Goal: Task Accomplishment & Management: Complete application form

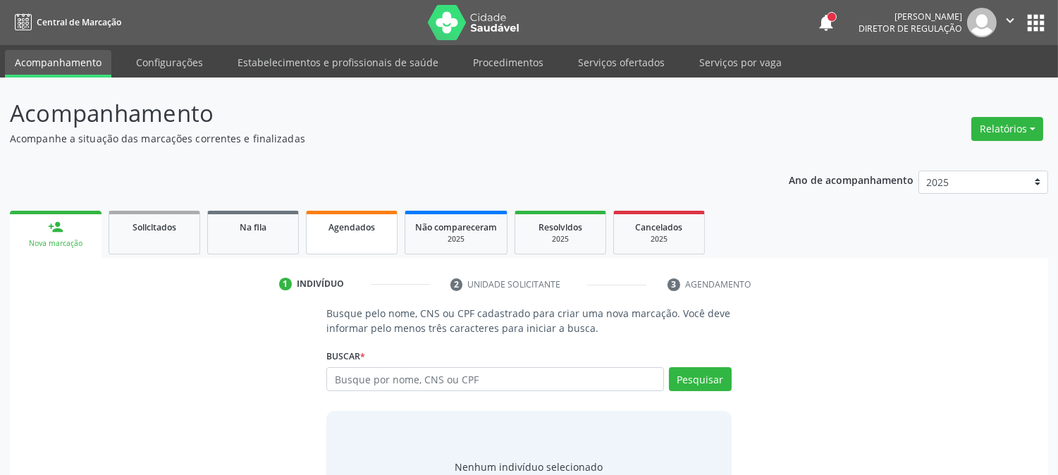
click at [390, 221] on link "Agendados" at bounding box center [352, 233] width 92 height 44
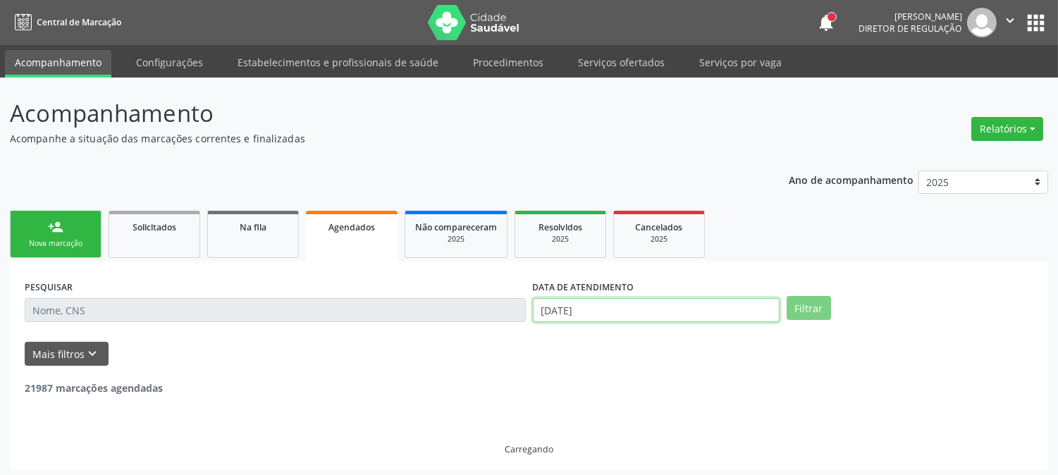
click at [592, 312] on input "[DATE]" at bounding box center [656, 310] width 247 height 24
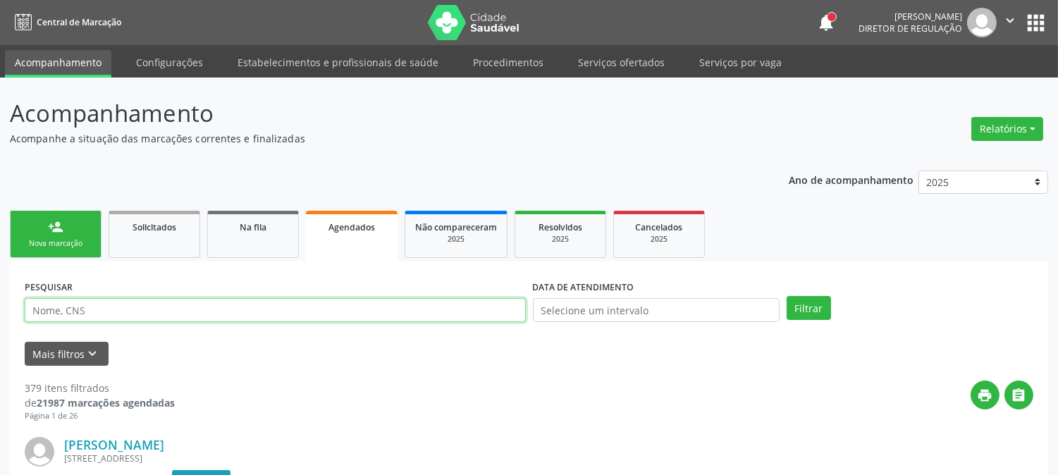
click at [421, 305] on input "text" at bounding box center [275, 310] width 501 height 24
click at [787, 296] on button "Filtrar" at bounding box center [809, 308] width 44 height 24
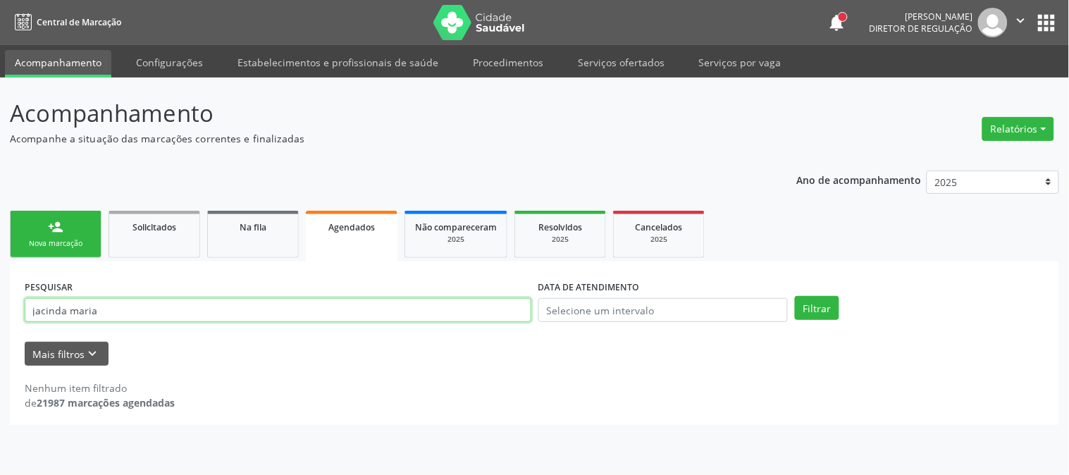
drag, startPoint x: 130, startPoint y: 312, endPoint x: 6, endPoint y: 340, distance: 127.9
click at [6, 340] on div "Acompanhamento Acompanhe a situação das marcações correntes e finalizadas Relat…" at bounding box center [534, 276] width 1069 height 397
click at [123, 314] on input "jacinda maria" at bounding box center [278, 310] width 507 height 24
click at [66, 309] on input "jacinda maria" at bounding box center [278, 310] width 507 height 24
click at [795, 296] on button "Filtrar" at bounding box center [817, 308] width 44 height 24
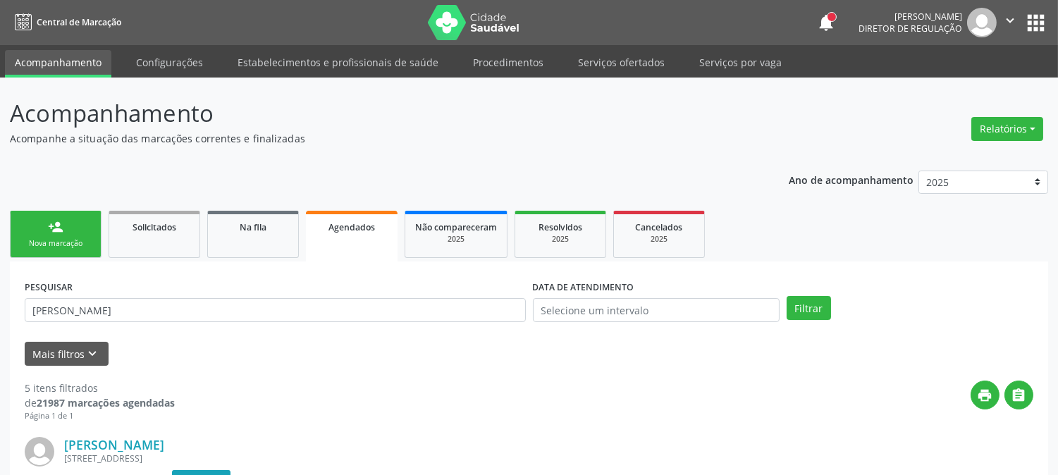
scroll to position [235, 0]
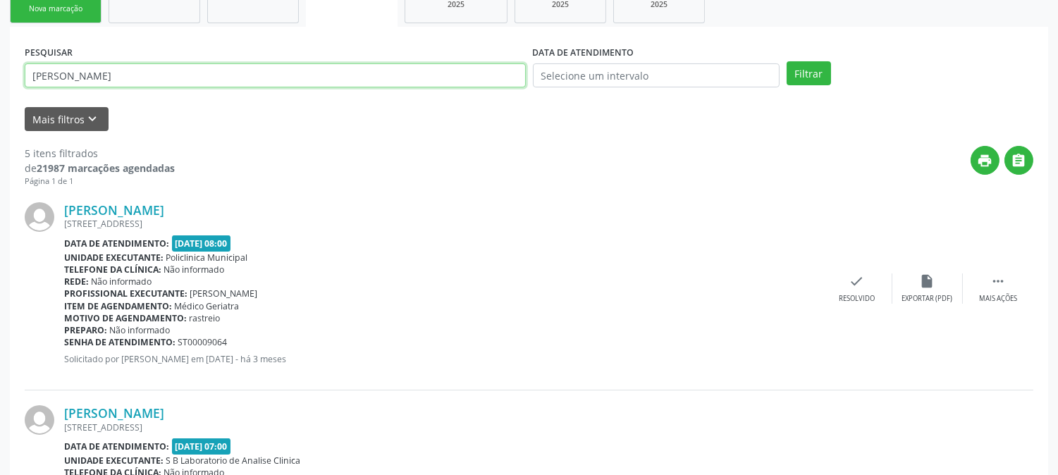
click at [152, 78] on input "[PERSON_NAME]" at bounding box center [275, 75] width 501 height 24
type input "[PERSON_NAME] de so"
click at [787, 61] on button "Filtrar" at bounding box center [809, 73] width 44 height 24
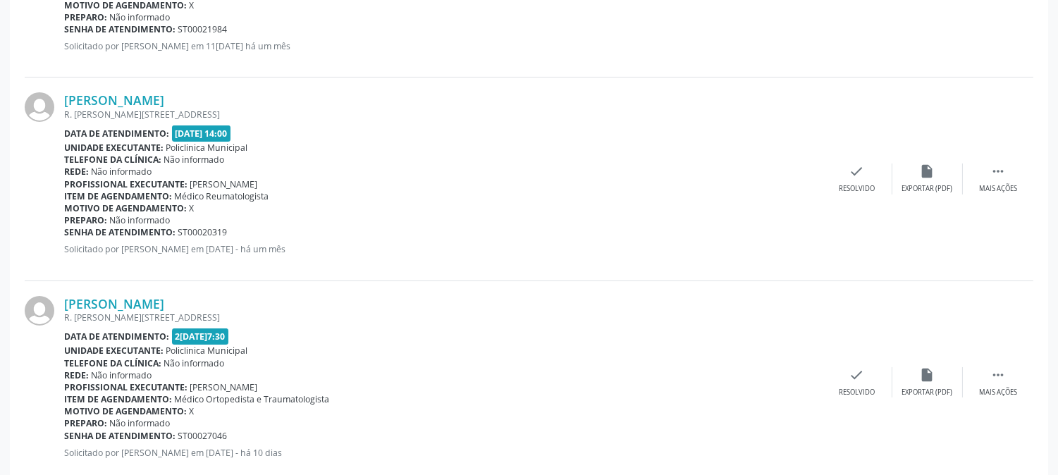
scroll to position [580, 0]
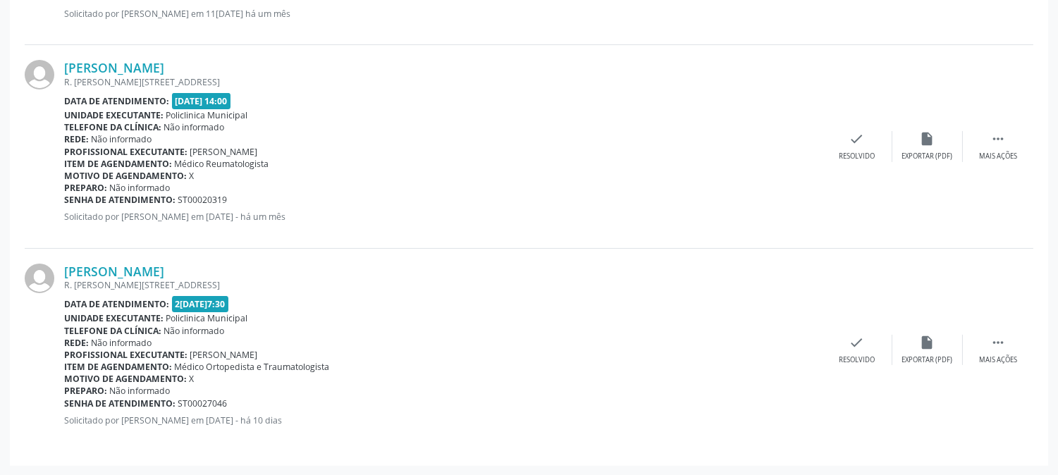
drag, startPoint x: 188, startPoint y: 355, endPoint x: 336, endPoint y: 353, distance: 148.0
click at [336, 353] on div "Profissional executante: [PERSON_NAME]" at bounding box center [443, 355] width 758 height 12
click at [220, 386] on div "Preparo: Não informado" at bounding box center [443, 391] width 758 height 12
drag, startPoint x: 65, startPoint y: 286, endPoint x: 315, endPoint y: 283, distance: 250.2
click at [315, 283] on div "R. [PERSON_NAME][STREET_ADDRESS]" at bounding box center [443, 285] width 758 height 12
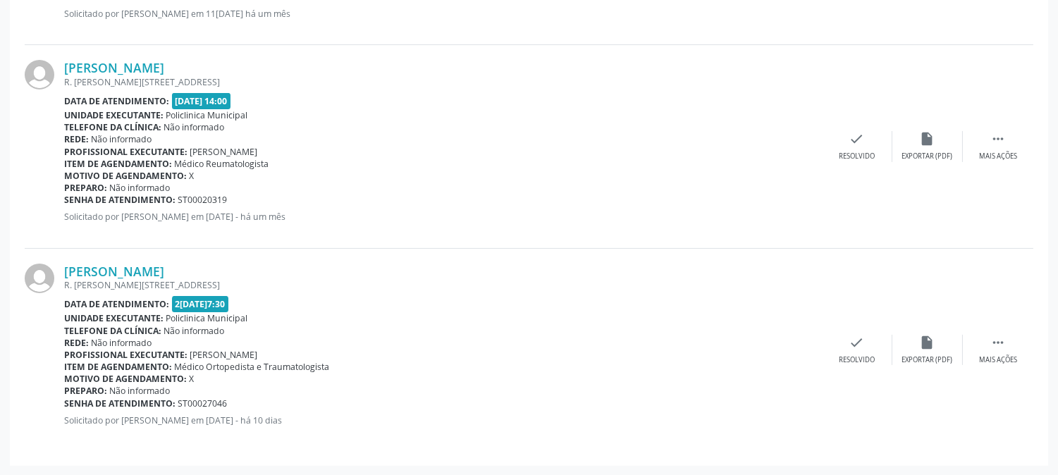
click at [363, 296] on div "Data de atendimento: 2[DATE]7:30" at bounding box center [443, 304] width 758 height 16
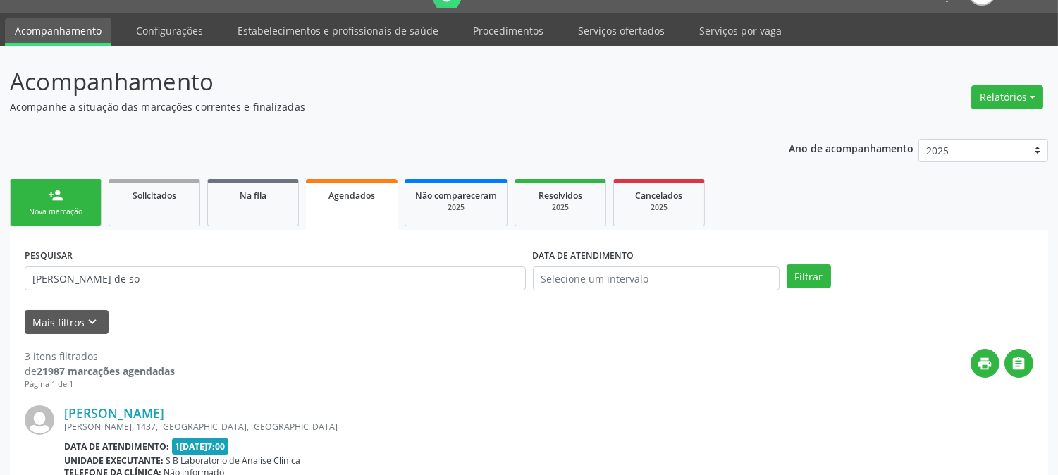
scroll to position [0, 0]
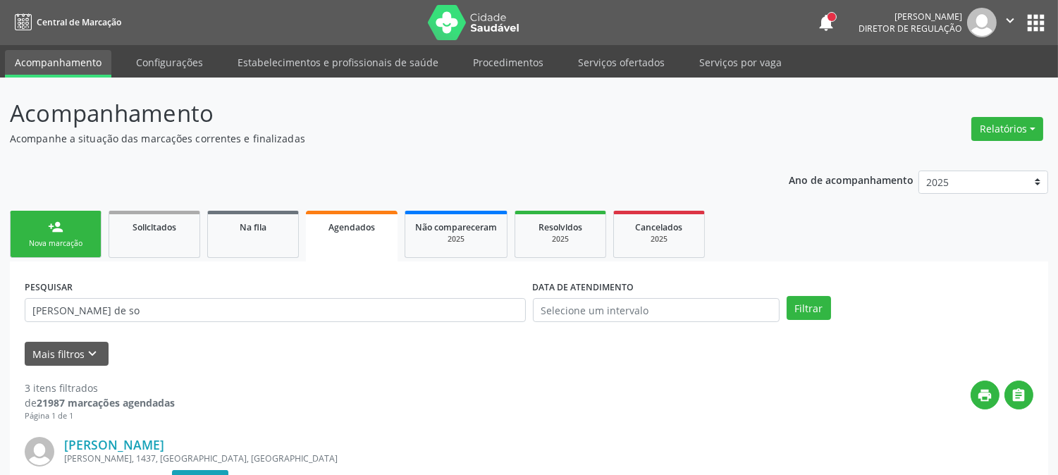
click at [73, 245] on div "Nova marcação" at bounding box center [55, 243] width 70 height 11
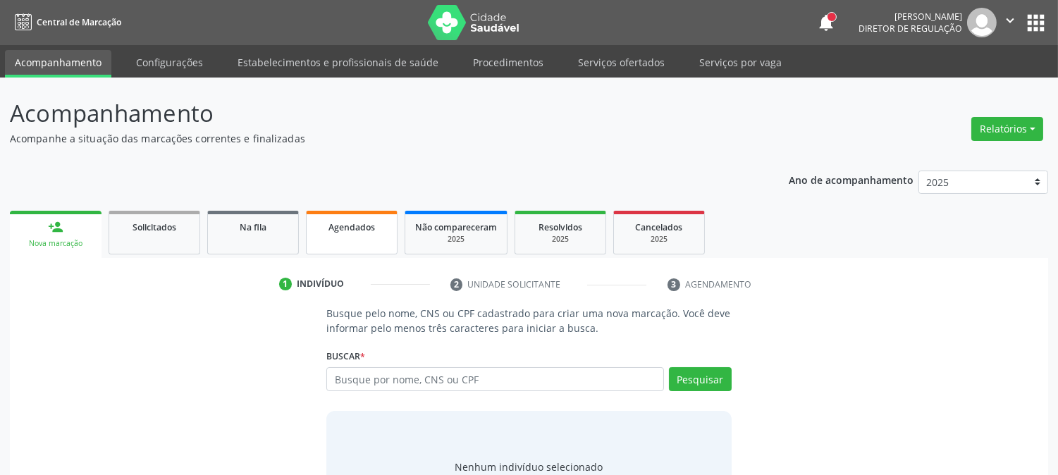
click at [364, 243] on link "Agendados" at bounding box center [352, 233] width 92 height 44
select select "9"
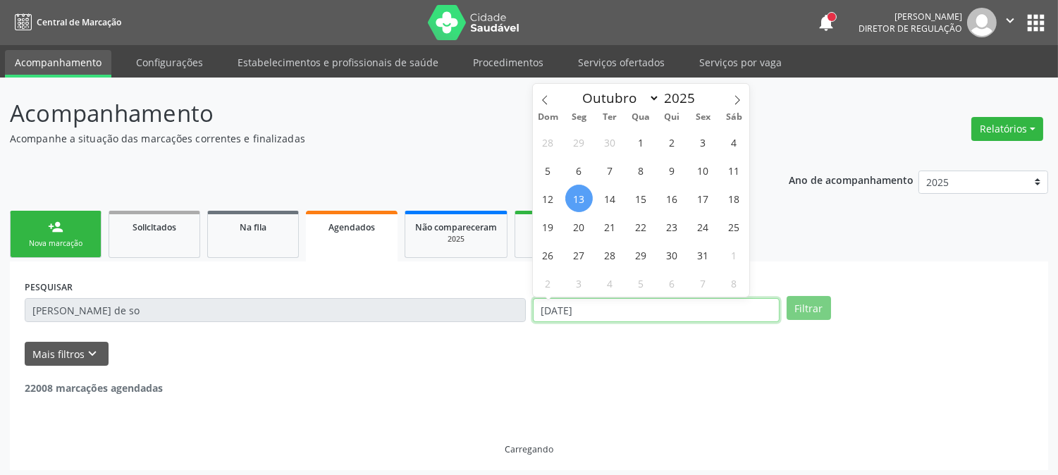
click at [572, 310] on input "[DATE]" at bounding box center [656, 310] width 247 height 24
click at [586, 252] on span "27" at bounding box center [578, 254] width 27 height 27
type input "[DATE]"
click at [586, 252] on span "27" at bounding box center [578, 254] width 27 height 27
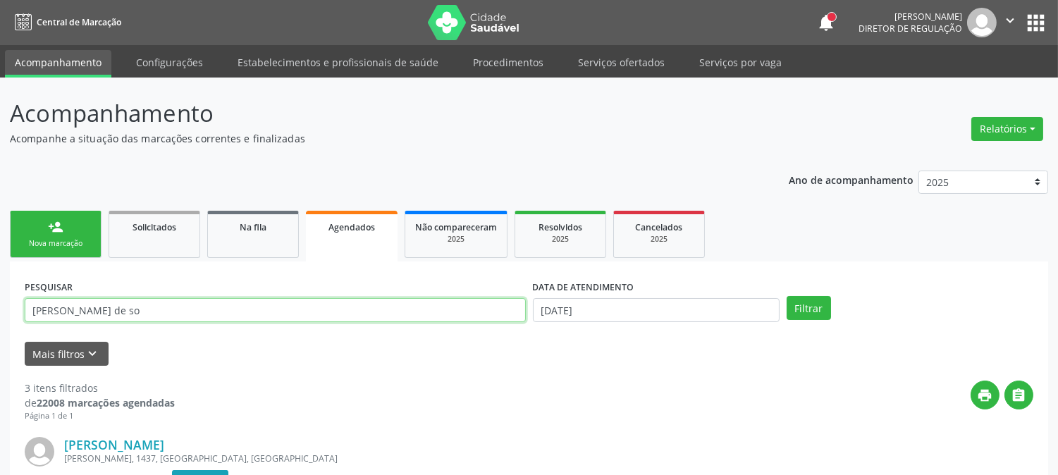
drag, startPoint x: 130, startPoint y: 312, endPoint x: 36, endPoint y: 314, distance: 94.5
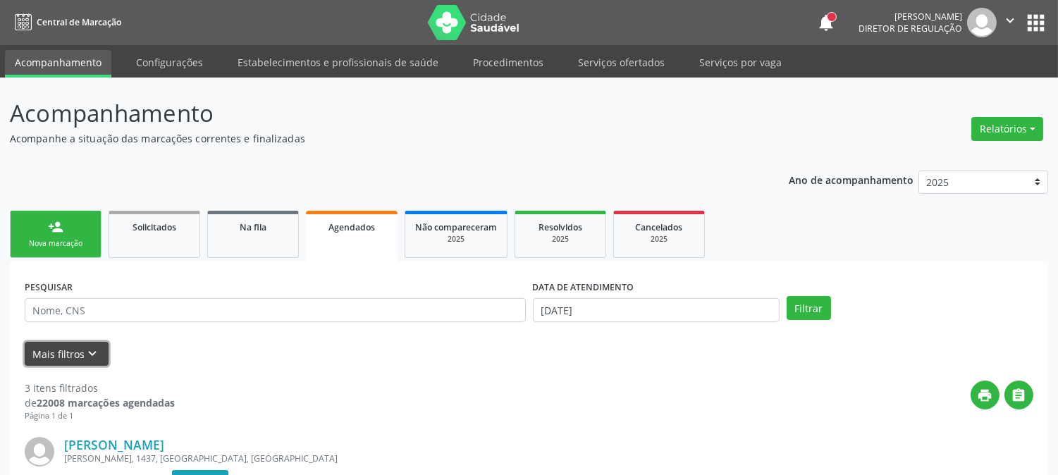
click at [43, 347] on button "Mais filtros keyboard_arrow_down" at bounding box center [67, 354] width 84 height 25
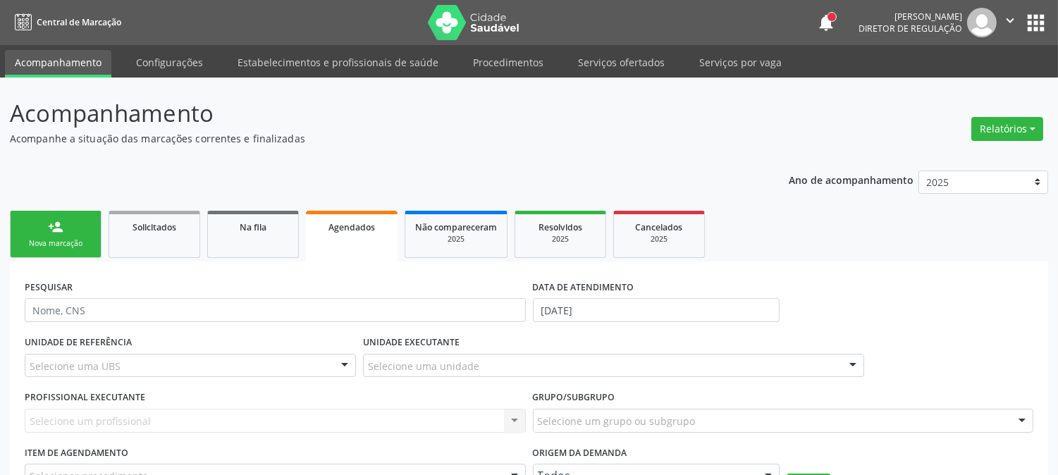
scroll to position [156, 0]
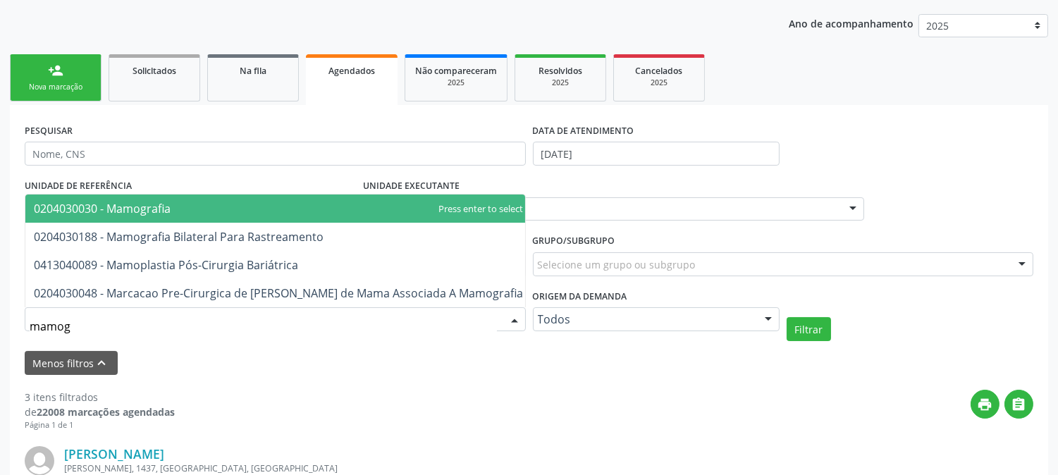
type input "mamogr"
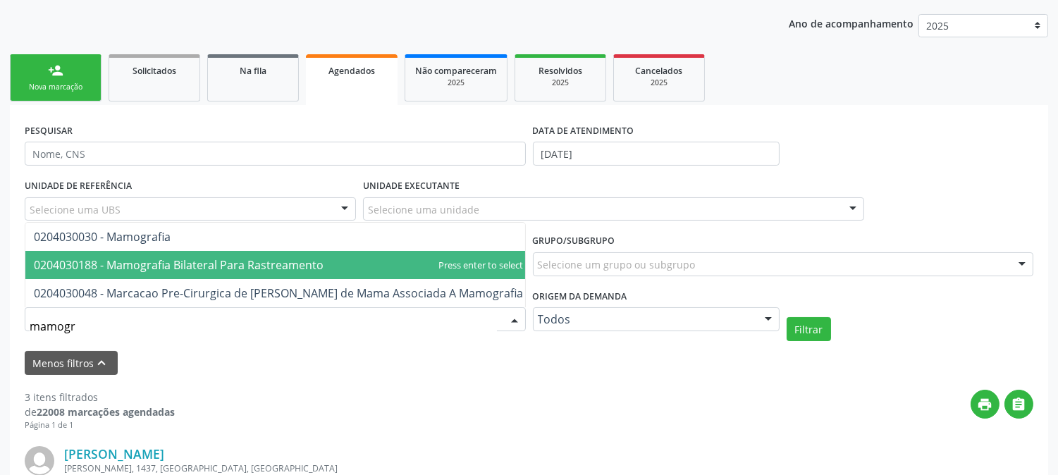
click at [146, 257] on span "0204030188 - Mamografia Bilateral Para Rastreamento" at bounding box center [179, 265] width 290 height 16
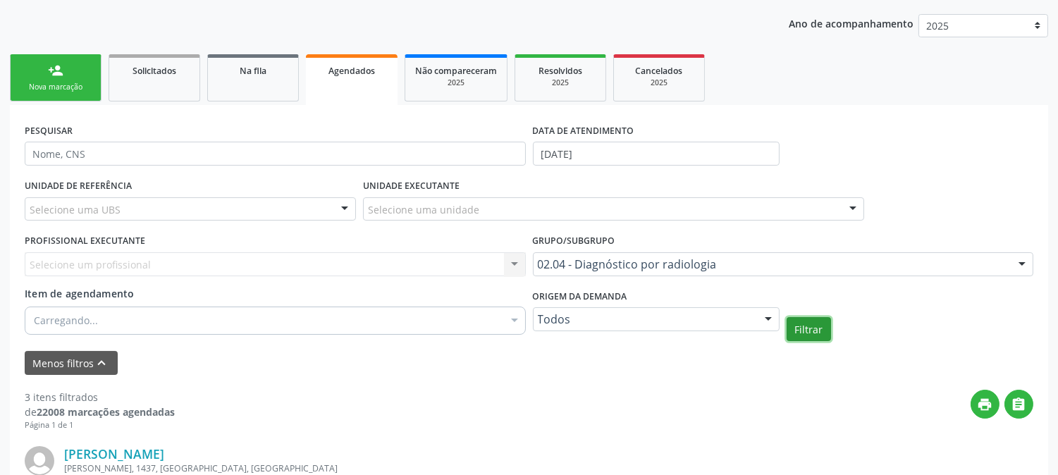
click at [816, 326] on button "Filtrar" at bounding box center [809, 329] width 44 height 24
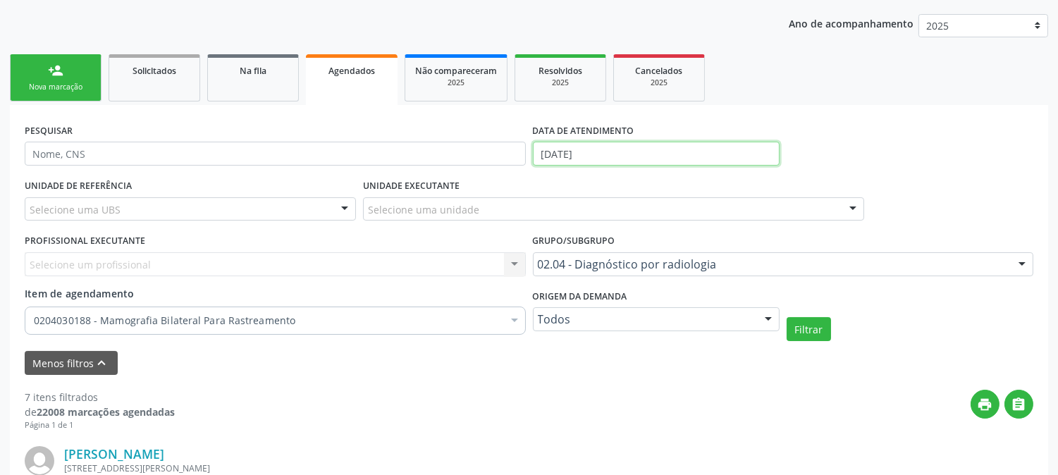
click at [578, 152] on input "[DATE]" at bounding box center [656, 154] width 247 height 24
click at [923, 137] on div "PESQUISAR DATA DE ATENDIMENTO [DATE]" at bounding box center [529, 147] width 1016 height 55
click at [660, 138] on div "DATA DE ATENDIMENTO" at bounding box center [656, 131] width 247 height 22
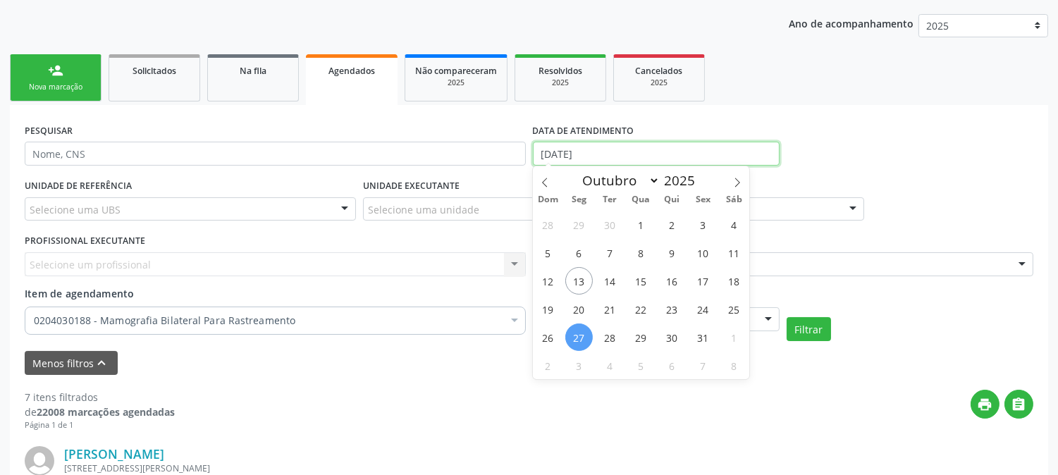
click at [660, 144] on input "[DATE]" at bounding box center [656, 154] width 247 height 24
click at [701, 334] on span "31" at bounding box center [702, 336] width 27 height 27
type input "31[DATE]"
click at [701, 334] on span "31" at bounding box center [702, 336] width 27 height 27
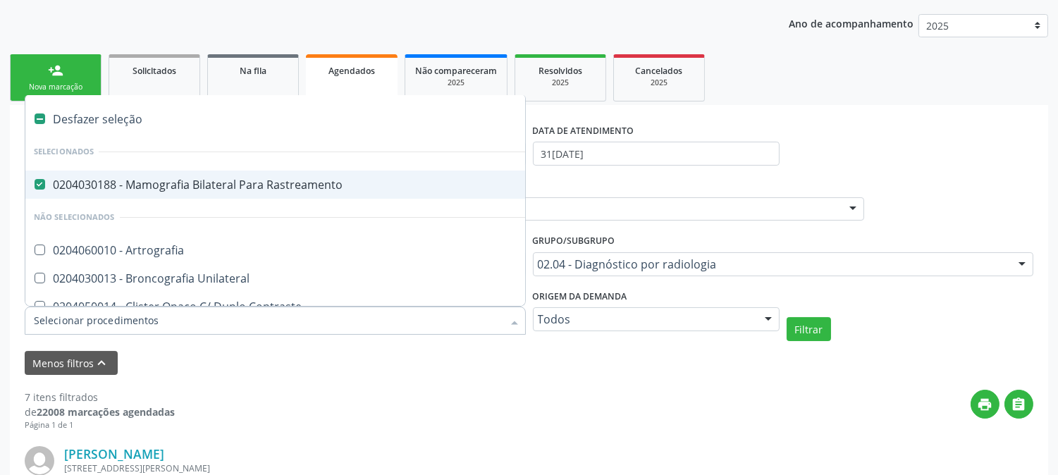
click at [137, 185] on div "0204030188 - Mamografia Bilateral Para Rastreamento" at bounding box center [326, 184] width 584 height 11
checkbox Rastreamento "false"
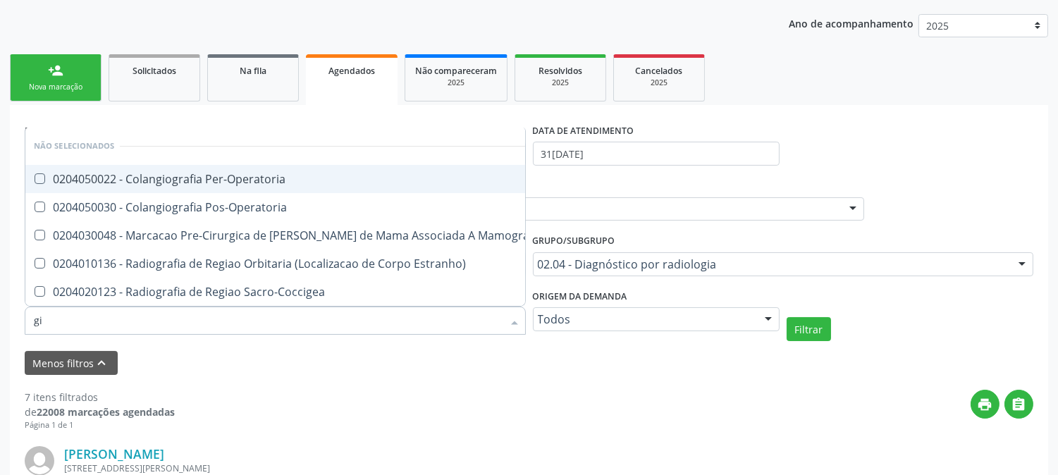
type input "g"
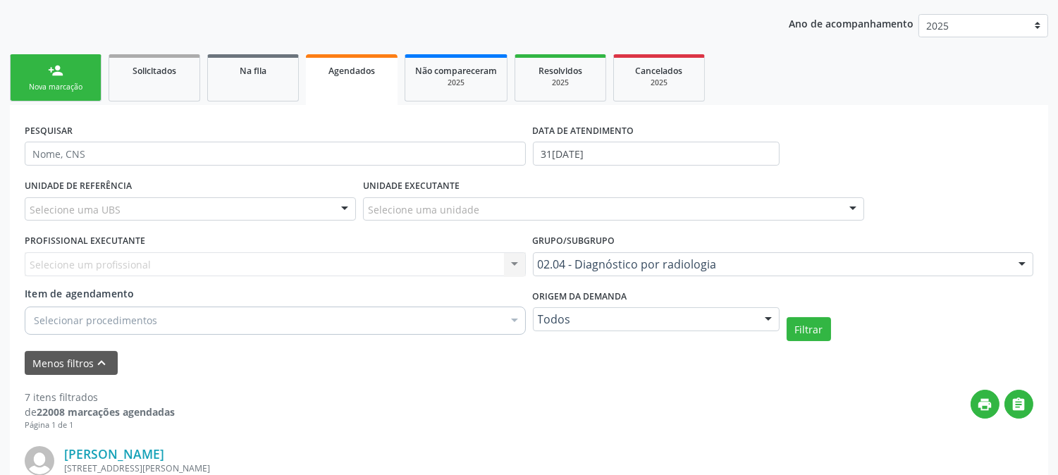
click at [75, 266] on div "Selecione um profissional Nenhum resultado encontrado para: " " Não há nenhuma …" at bounding box center [275, 264] width 501 height 24
click at [797, 333] on button "Filtrar" at bounding box center [809, 329] width 44 height 24
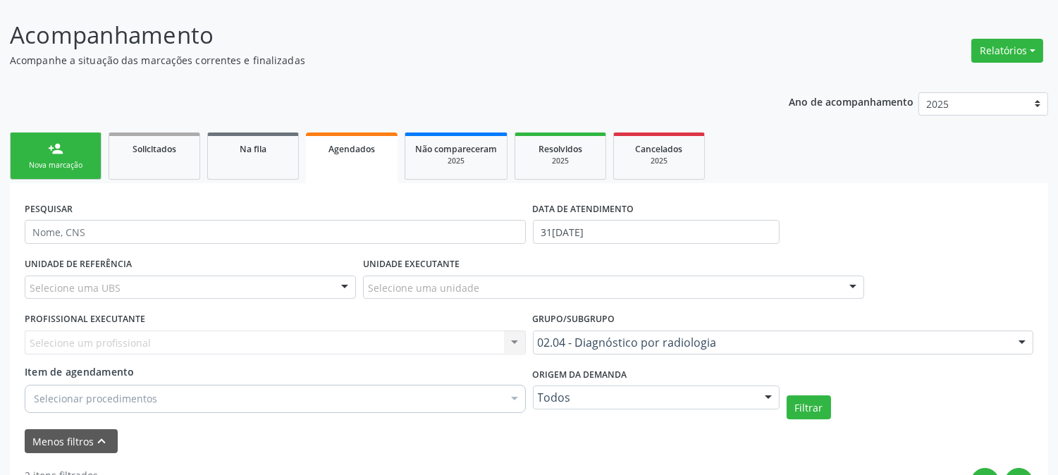
scroll to position [0, 0]
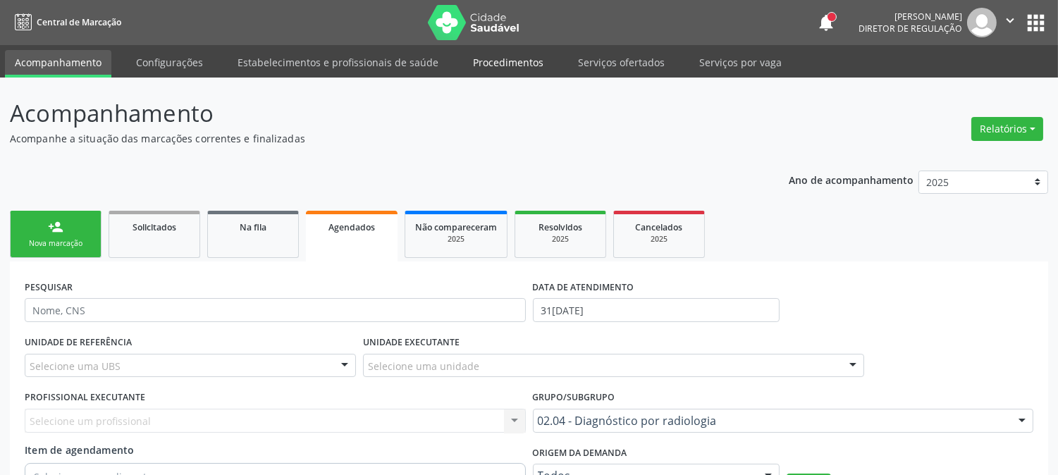
click at [504, 66] on link "Procedimentos" at bounding box center [508, 62] width 90 height 25
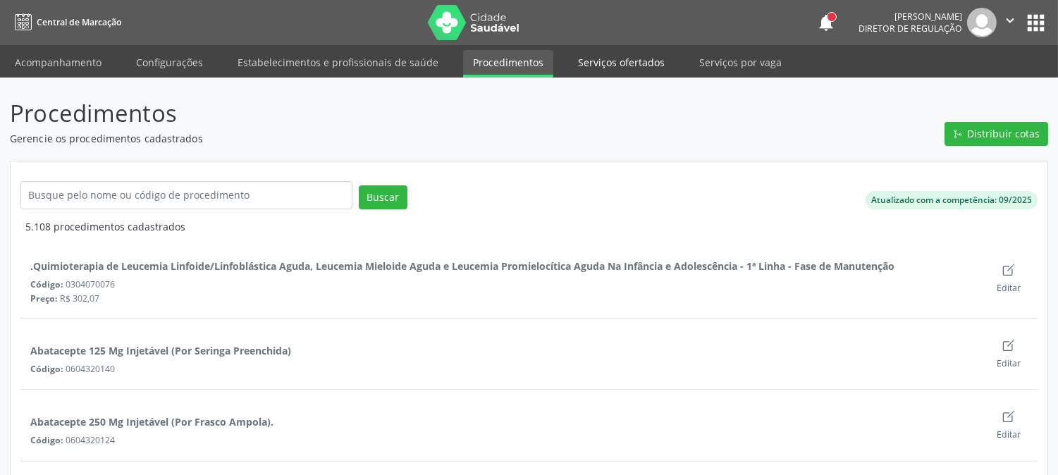
click at [597, 56] on link "Serviços ofertados" at bounding box center [621, 62] width 106 height 25
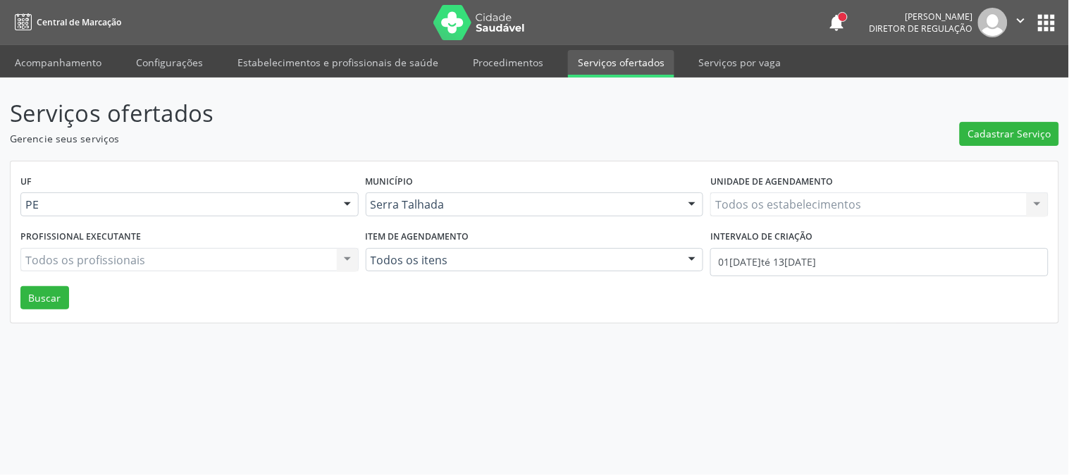
click at [773, 206] on div "Todos os estabelecimentos Todos os estabelecimentos Nenhum resultado encontrado…" at bounding box center [879, 204] width 338 height 24
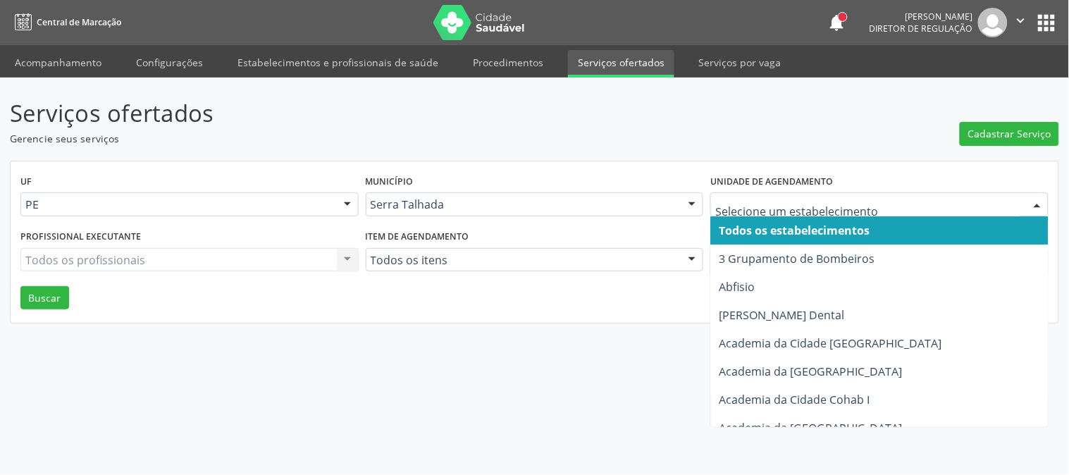
click at [770, 195] on div at bounding box center [879, 204] width 338 height 24
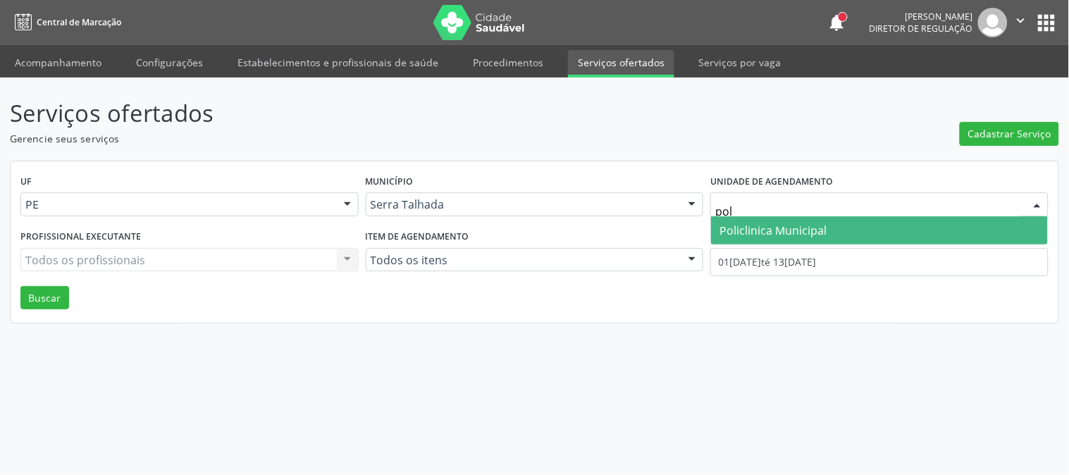
type input "poli"
click at [748, 221] on span "Policlinica Municipal" at bounding box center [879, 230] width 337 height 28
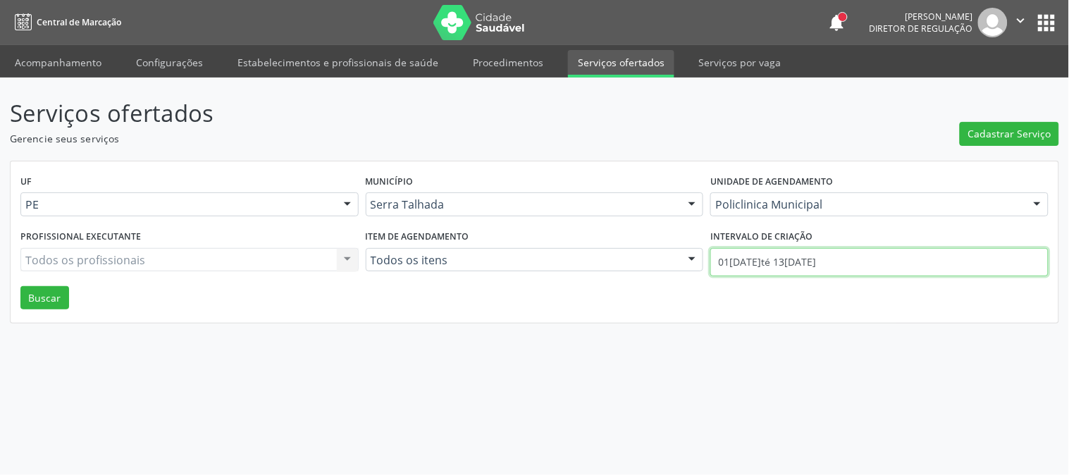
click at [755, 259] on input "01[DATE]té 13[DATE]" at bounding box center [879, 262] width 338 height 28
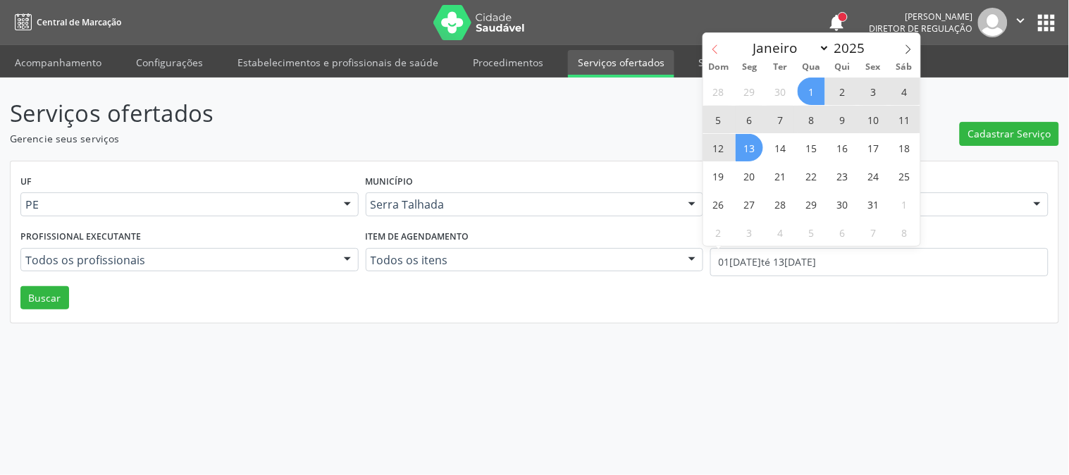
click at [717, 49] on icon at bounding box center [715, 49] width 10 height 10
select select "8"
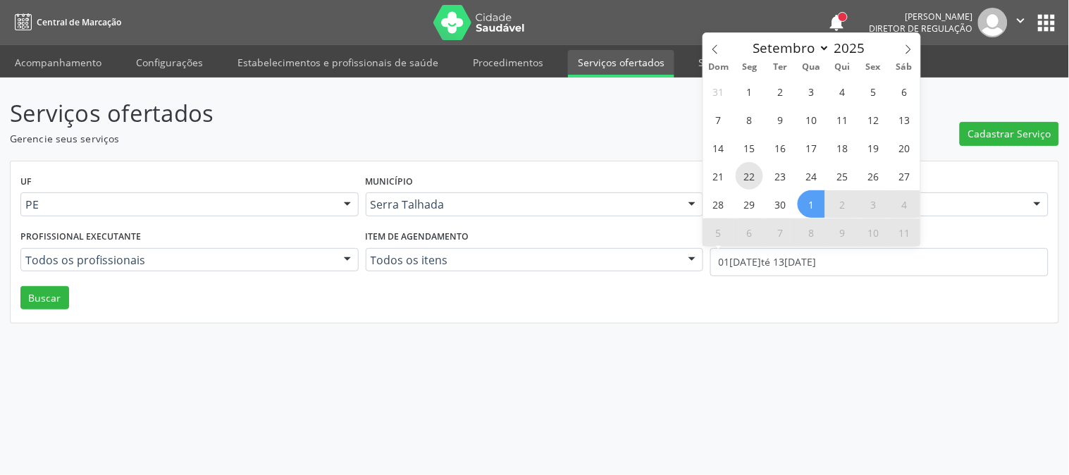
click at [745, 180] on span "22" at bounding box center [749, 175] width 27 height 27
type input "[DATE]"
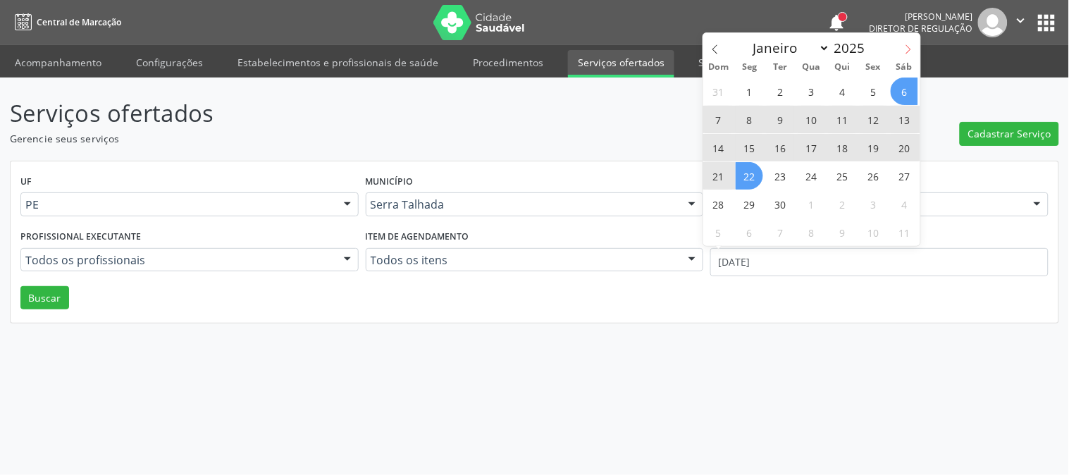
click at [905, 51] on icon at bounding box center [909, 49] width 10 height 10
select select "9"
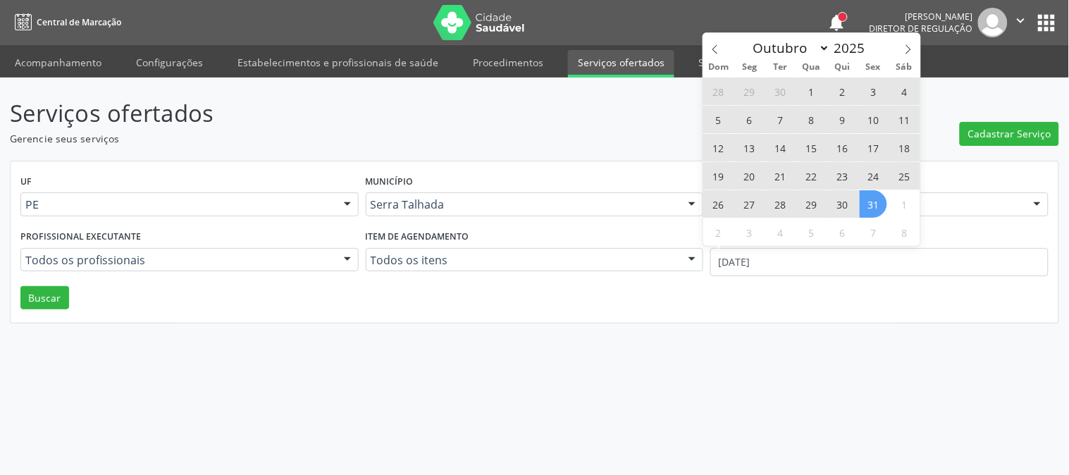
click at [874, 198] on span "31" at bounding box center [873, 203] width 27 height 27
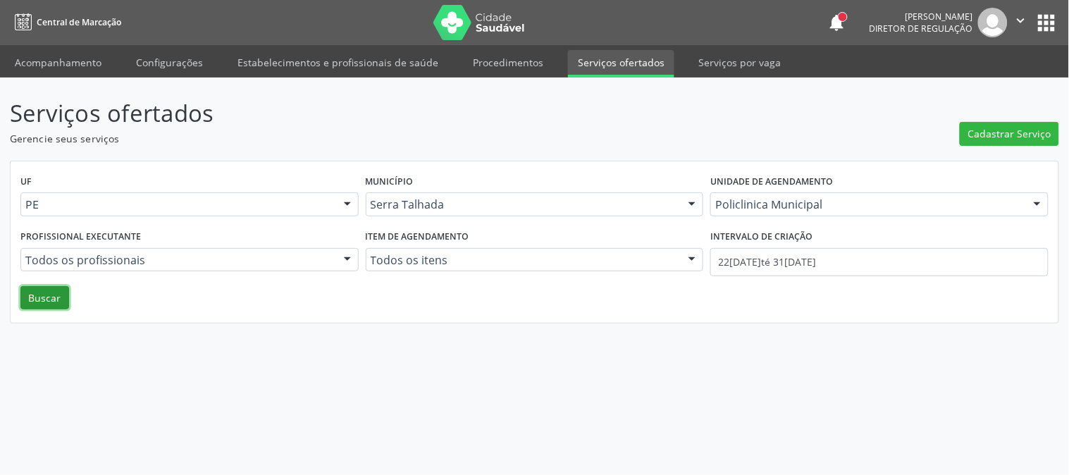
click at [32, 295] on button "Buscar" at bounding box center [44, 298] width 49 height 24
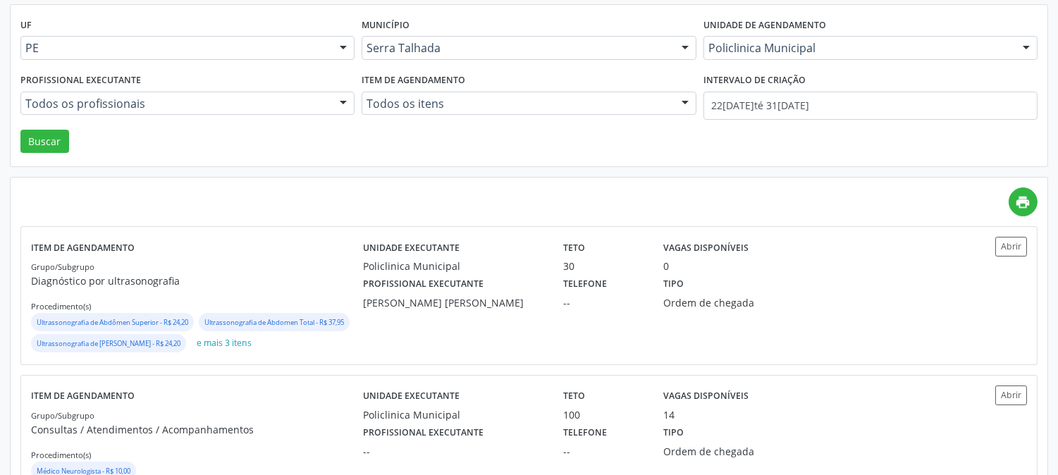
scroll to position [78, 0]
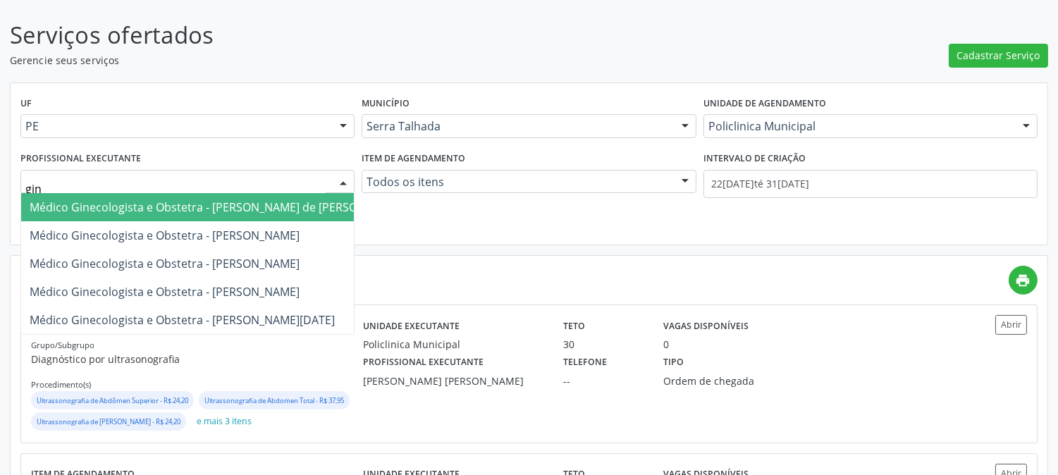
type input "gine"
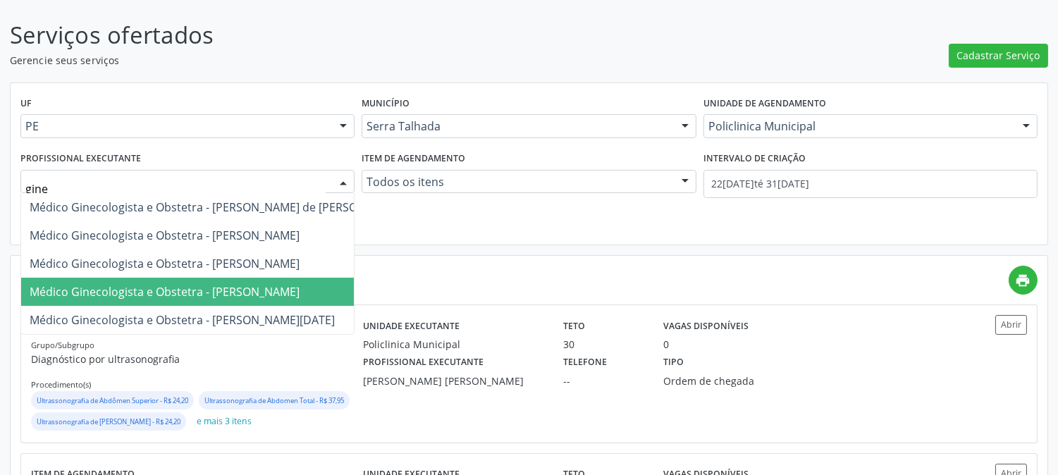
click at [192, 287] on span "Médico Ginecologista e Obstetra - [PERSON_NAME]" at bounding box center [165, 292] width 270 height 16
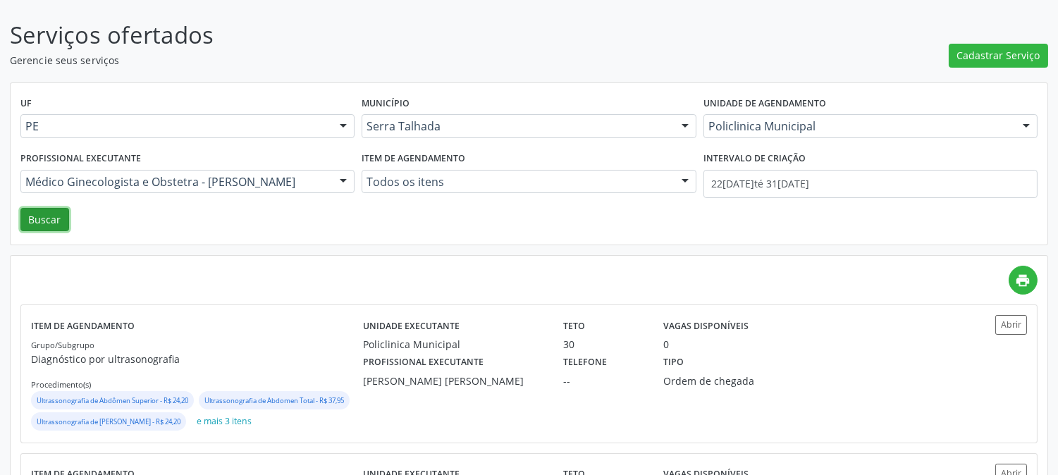
click at [46, 211] on button "Buscar" at bounding box center [44, 220] width 49 height 24
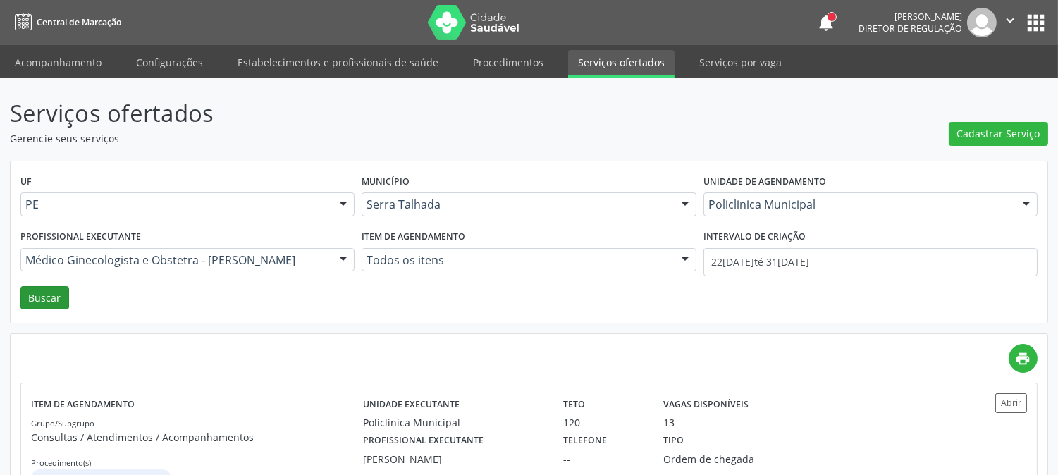
scroll to position [55, 0]
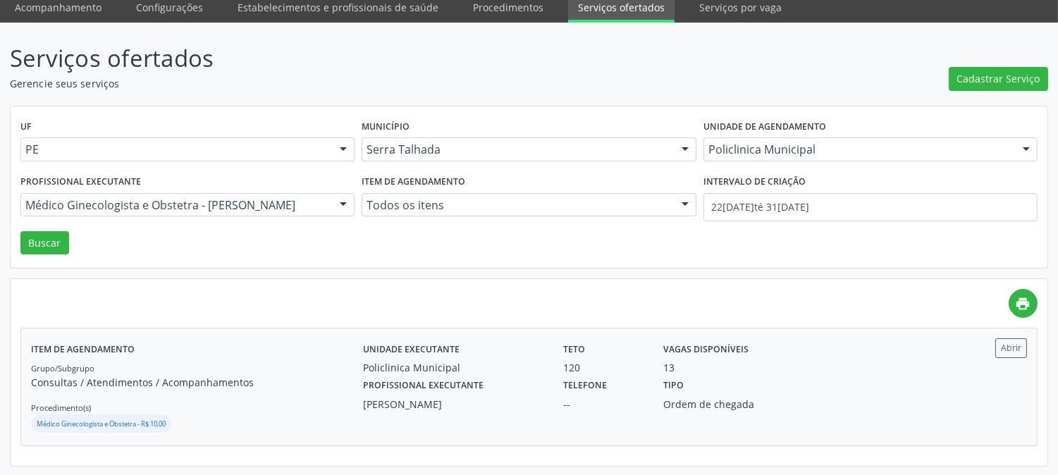
click at [200, 369] on div "Grupo/Subgrupo Consultas / Atendimentos / Acompanhamentos Procedimento(s) Médic…" at bounding box center [197, 397] width 332 height 75
click at [66, 3] on link "Acompanhamento" at bounding box center [58, 7] width 106 height 25
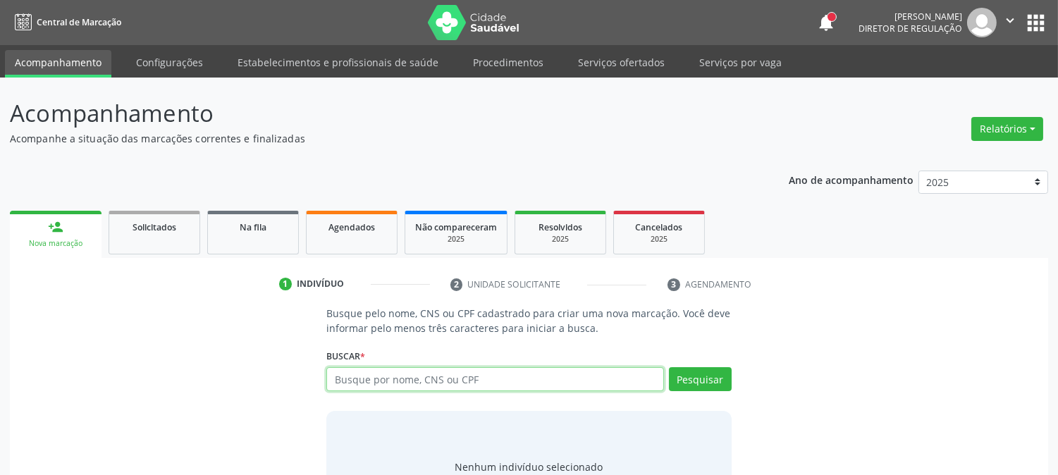
click at [364, 389] on input "text" at bounding box center [494, 379] width 337 height 24
type input "702800638711162"
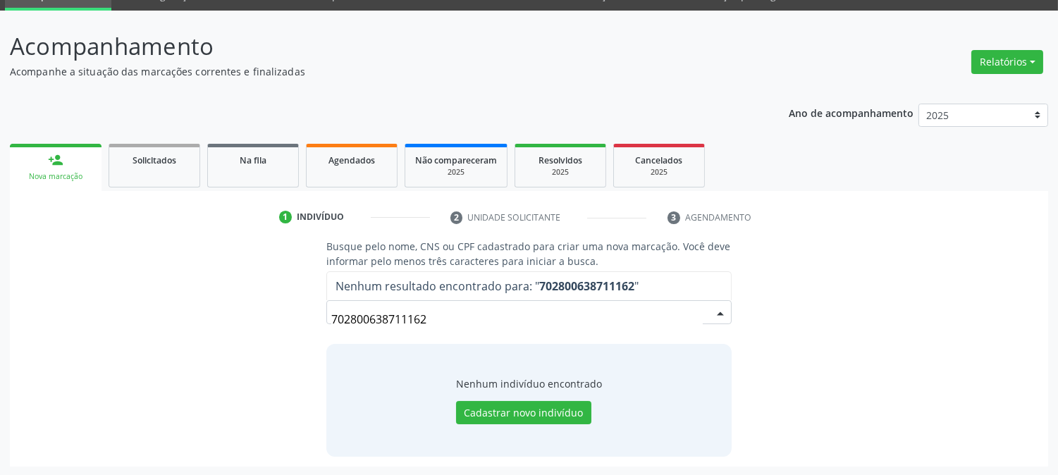
drag, startPoint x: 428, startPoint y: 325, endPoint x: 118, endPoint y: 340, distance: 310.5
click at [111, 337] on div "Busque pelo nome, CNS ou CPF cadastrado para criar uma nova marcação. Você deve…" at bounding box center [529, 347] width 1018 height 217
type input "M"
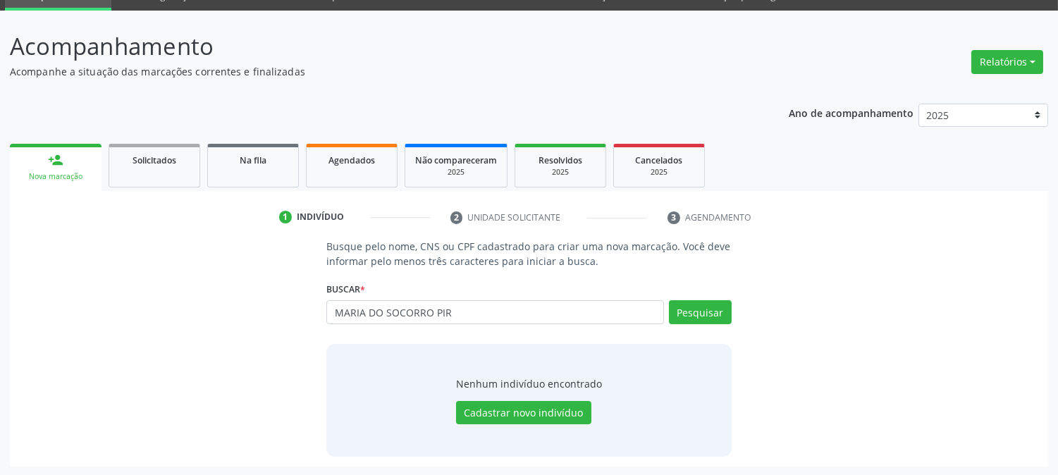
type input "MARIA DO SOCORRO PIR"
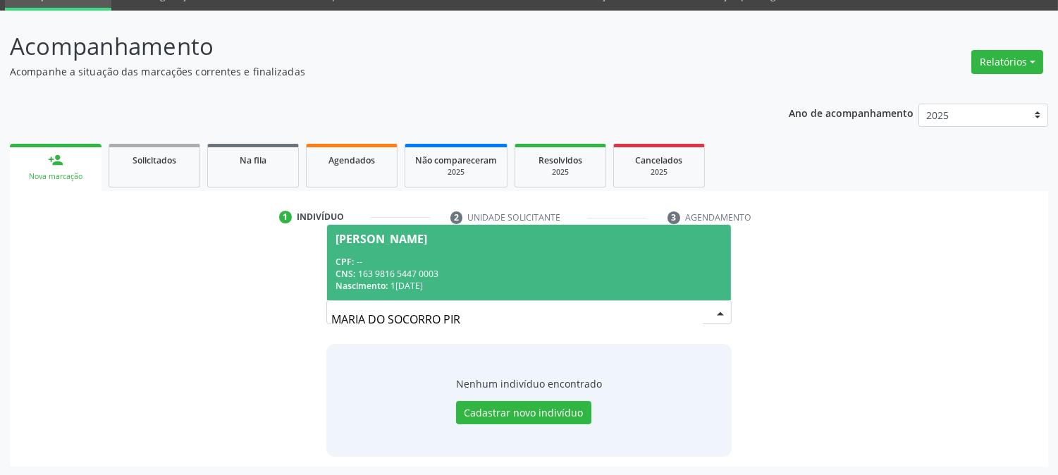
click at [414, 289] on div "Nascimento: 1[DATE]" at bounding box center [528, 286] width 386 height 12
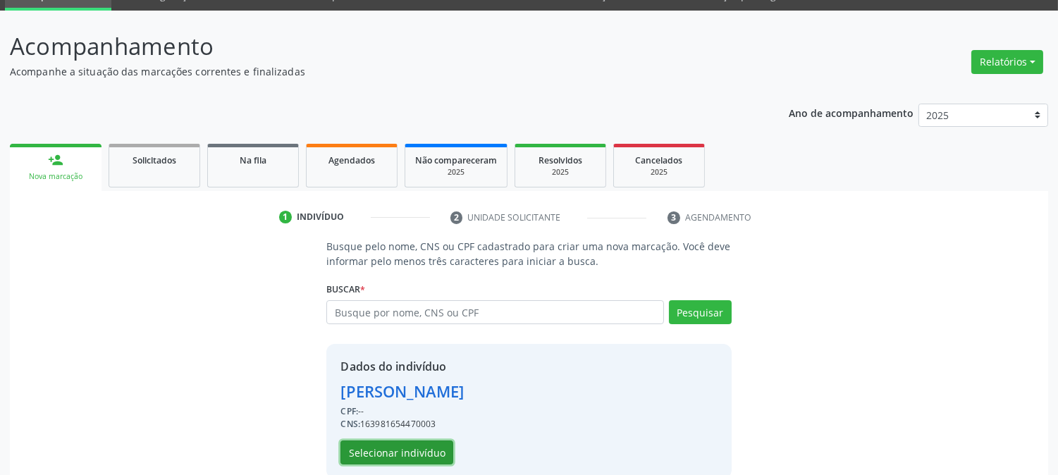
click at [390, 453] on button "Selecionar indivíduo" at bounding box center [396, 452] width 113 height 24
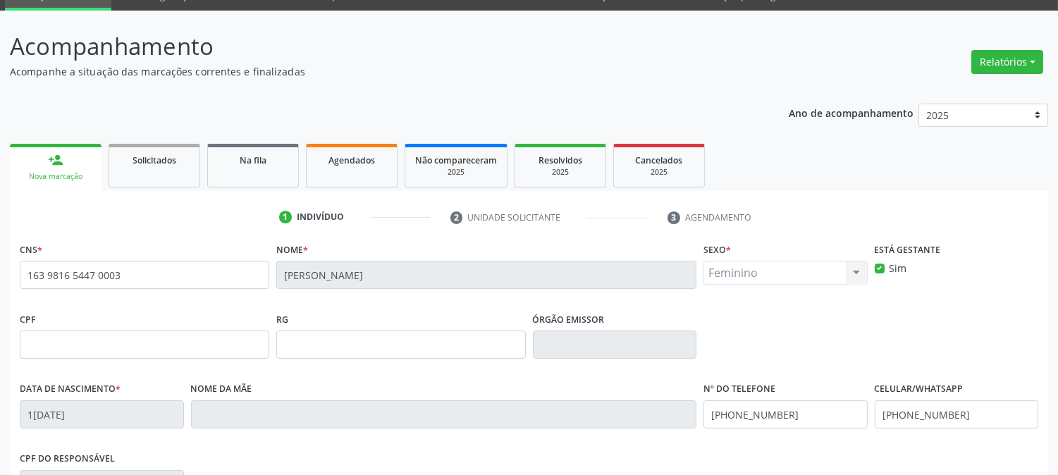
scroll to position [288, 0]
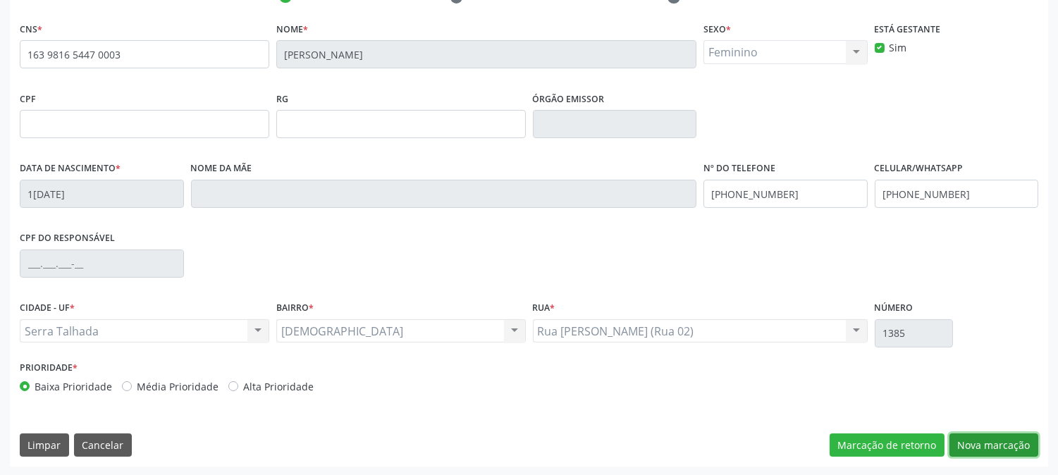
click at [980, 447] on button "Nova marcação" at bounding box center [993, 445] width 89 height 24
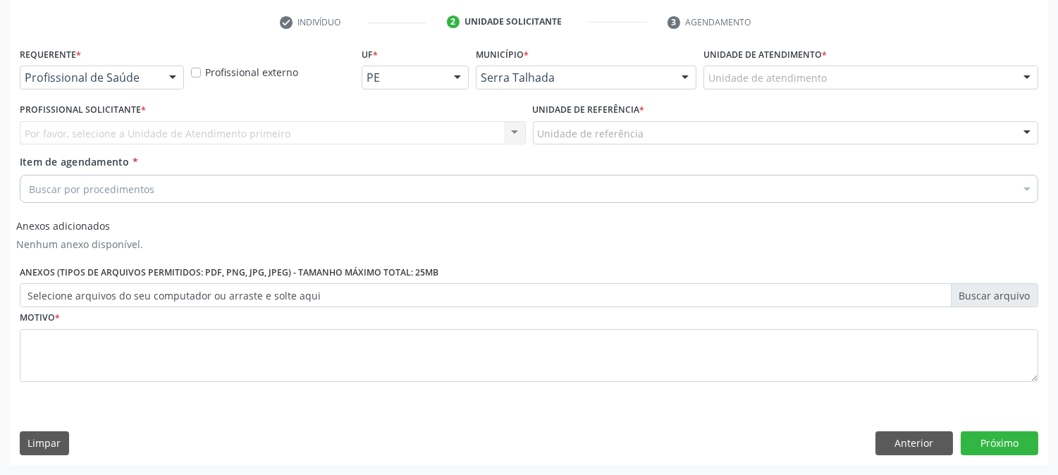
scroll to position [261, 0]
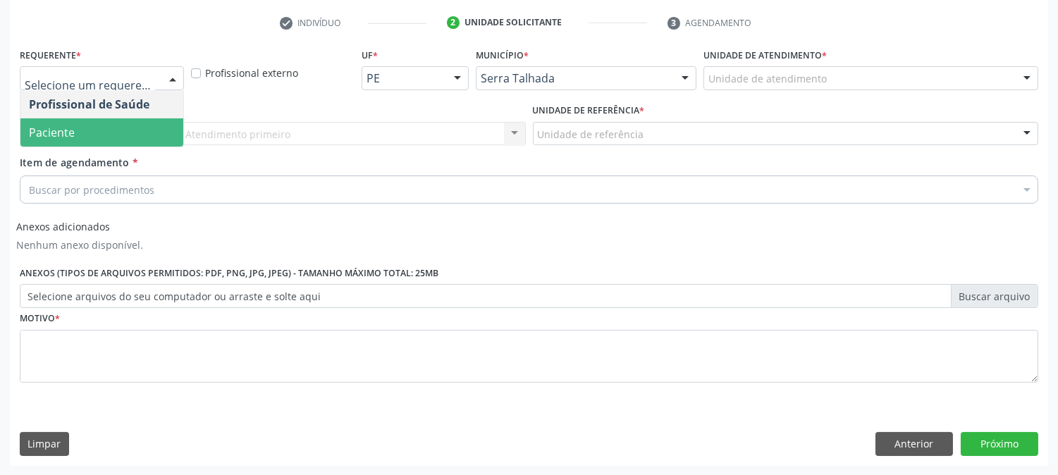
click at [97, 127] on span "Paciente" at bounding box center [101, 132] width 163 height 28
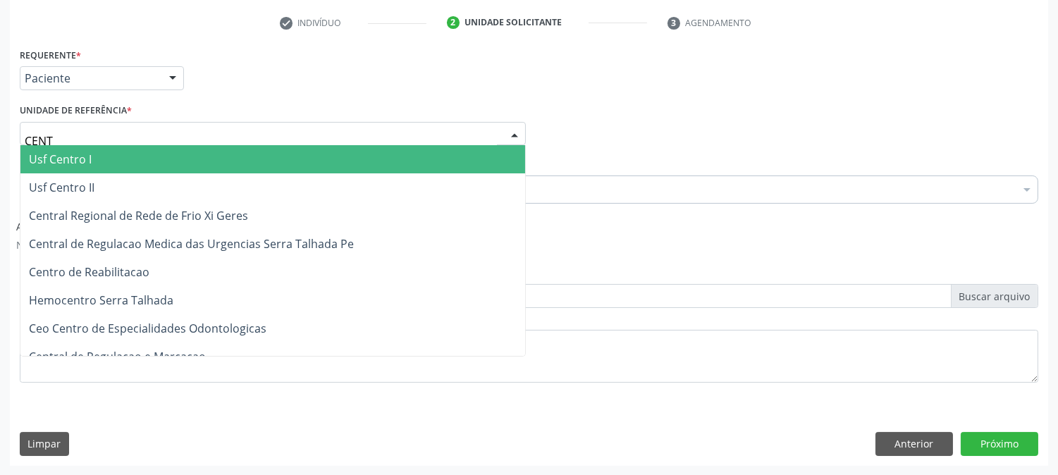
type input "CENTR"
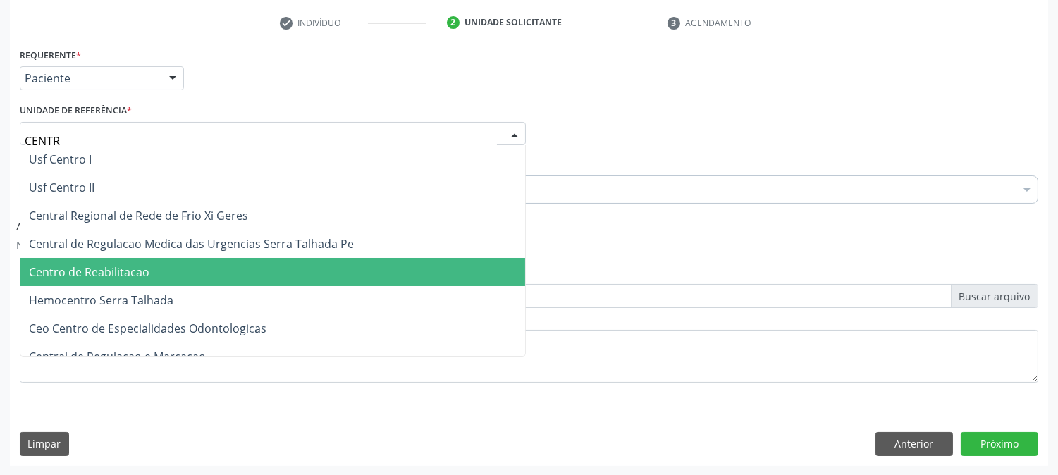
click at [101, 258] on span "Centro de Reabilitacao" at bounding box center [272, 272] width 505 height 28
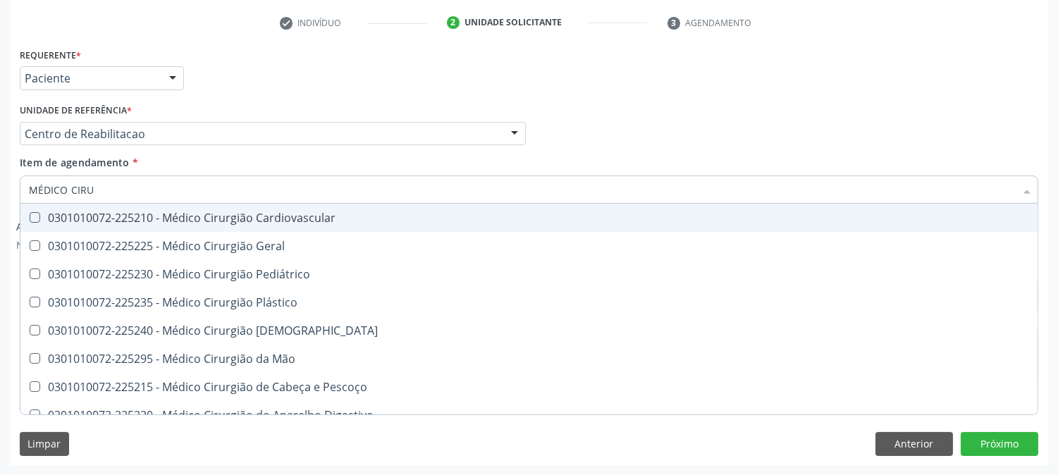
type input "MÉDICO CIRUR"
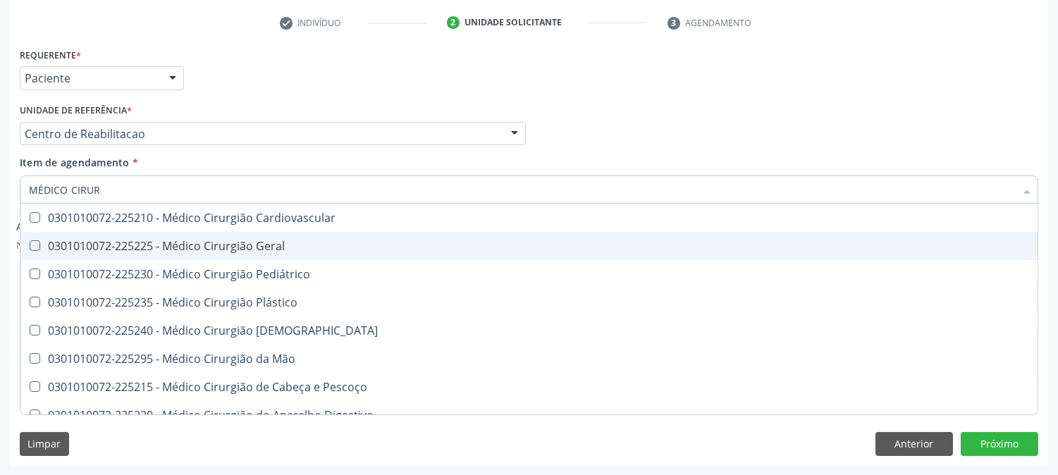
click at [130, 240] on div "0301010072-225225 - Médico Cirurgião Geral" at bounding box center [529, 245] width 1000 height 11
checkbox Geral "true"
click at [0, 245] on div "Acompanhamento Acompanhe a situação das marcações correntes e finalizadas Relat…" at bounding box center [529, 146] width 1058 height 660
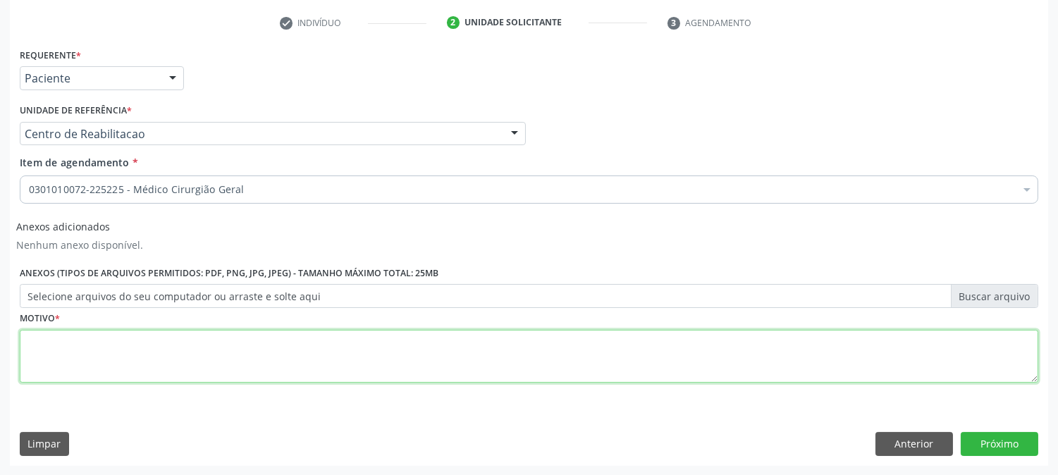
click at [412, 348] on textarea at bounding box center [529, 357] width 1018 height 54
type textarea "."
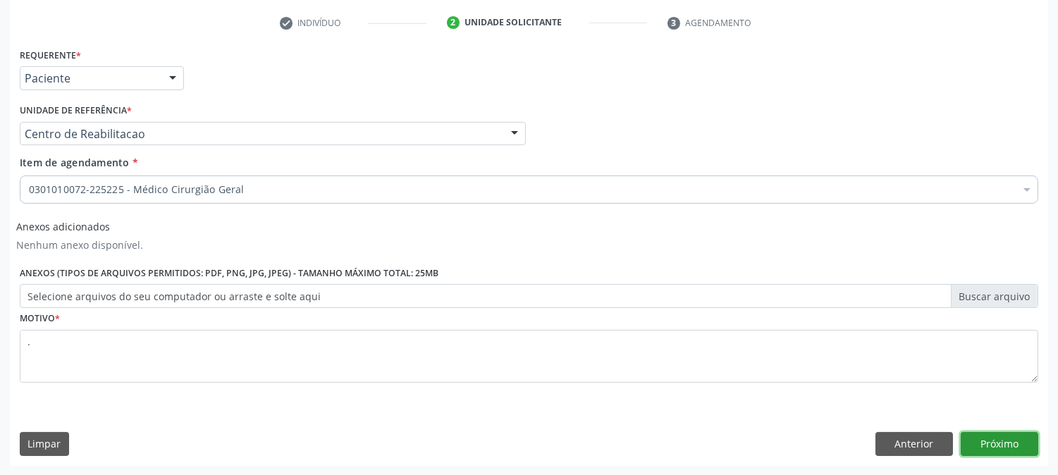
click at [989, 441] on button "Próximo" at bounding box center [1000, 444] width 78 height 24
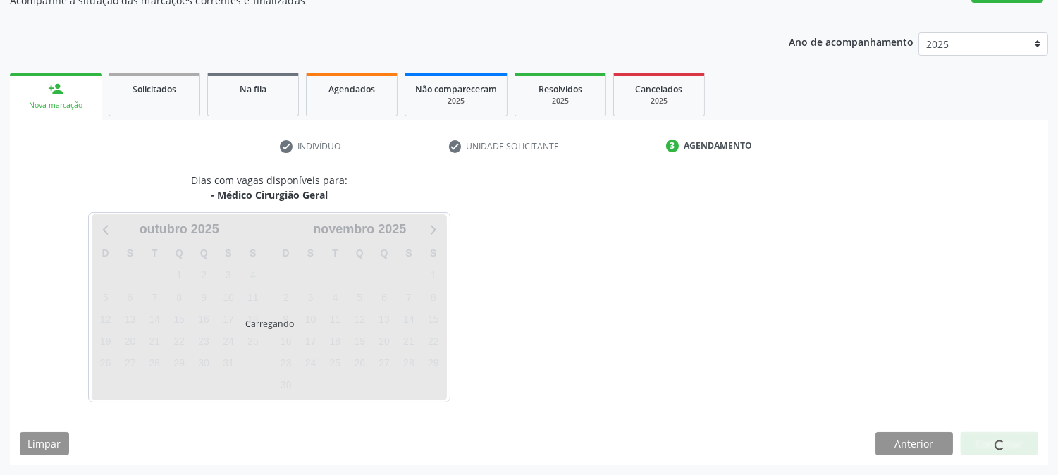
scroll to position [137, 0]
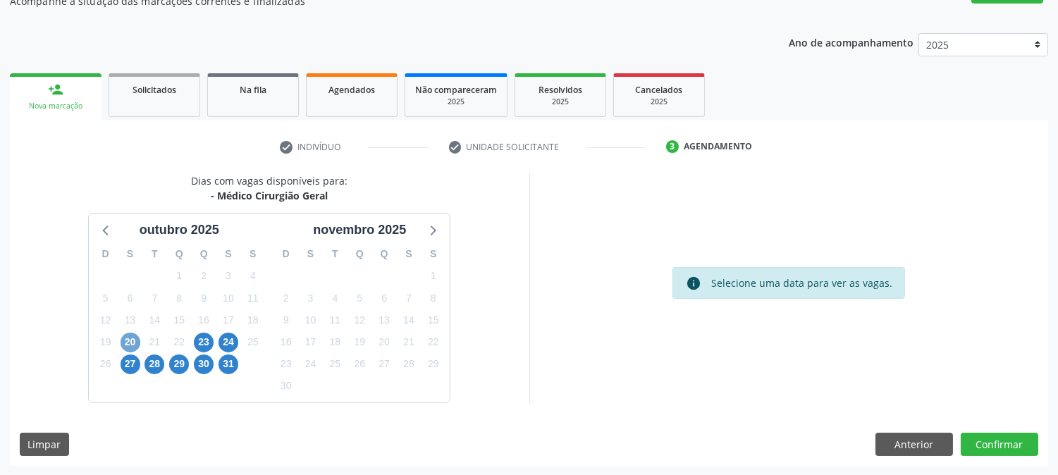
click at [130, 337] on span "20" at bounding box center [131, 343] width 20 height 20
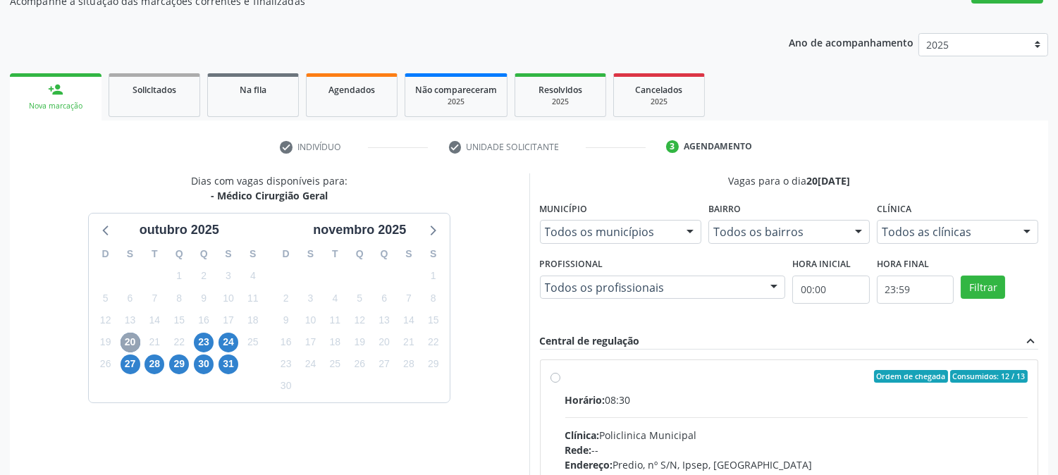
scroll to position [294, 0]
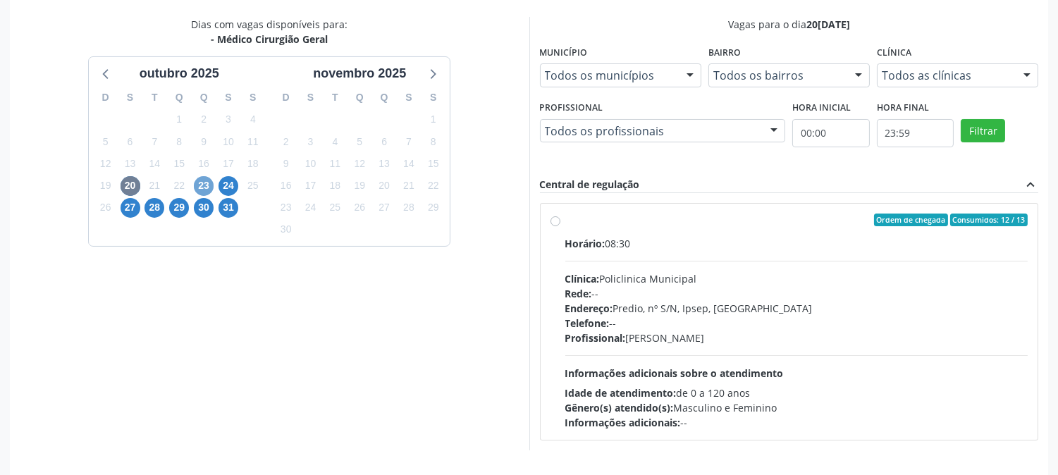
click at [207, 180] on span "23" at bounding box center [204, 186] width 20 height 20
click at [754, 416] on div "Informações adicionais: --" at bounding box center [796, 422] width 463 height 15
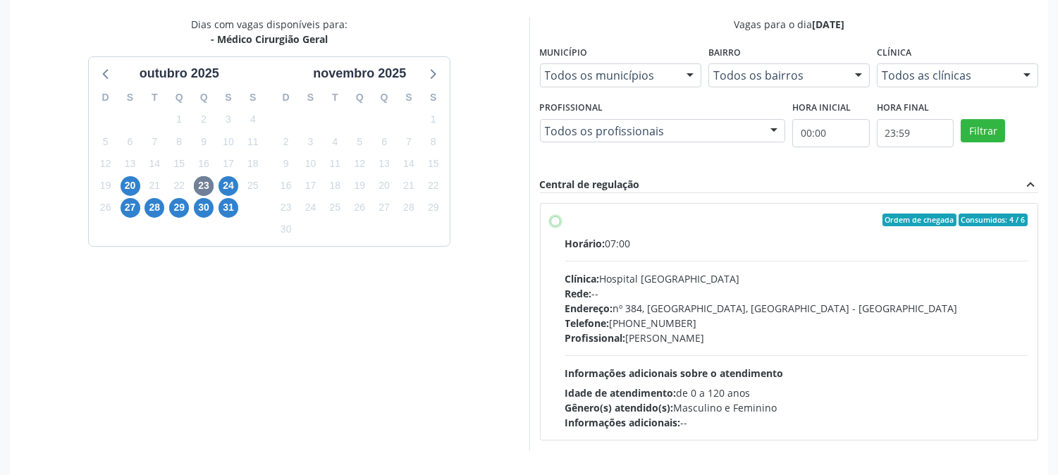
click at [560, 226] on input "Ordem de chegada Consumidos: 4 / 6 Horário: 07:00 Clínica: Hospital [GEOGRAPHIC…" at bounding box center [555, 220] width 10 height 13
radio input "true"
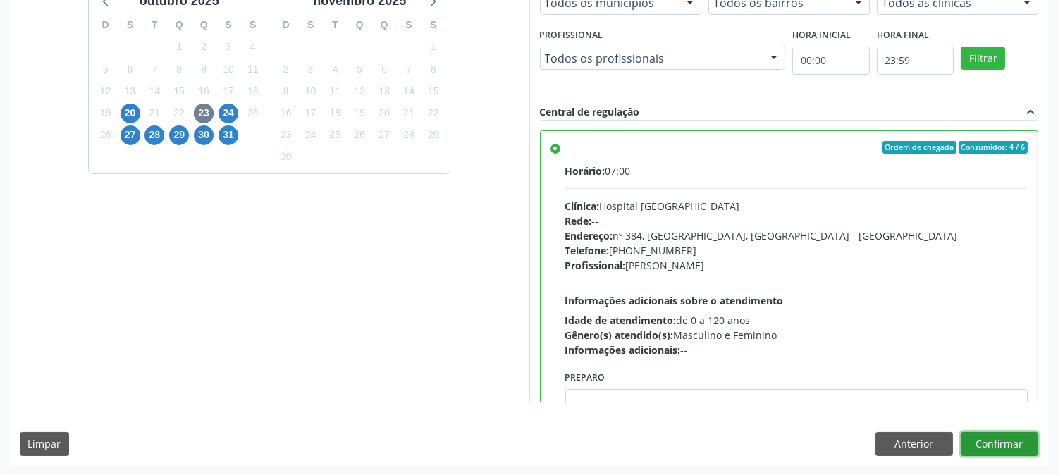
click at [987, 432] on button "Confirmar" at bounding box center [1000, 444] width 78 height 24
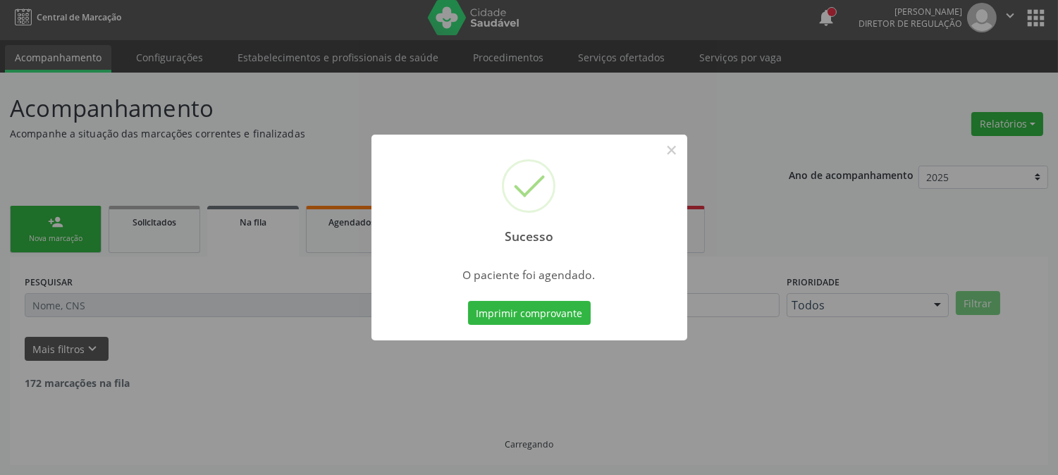
scroll to position [0, 0]
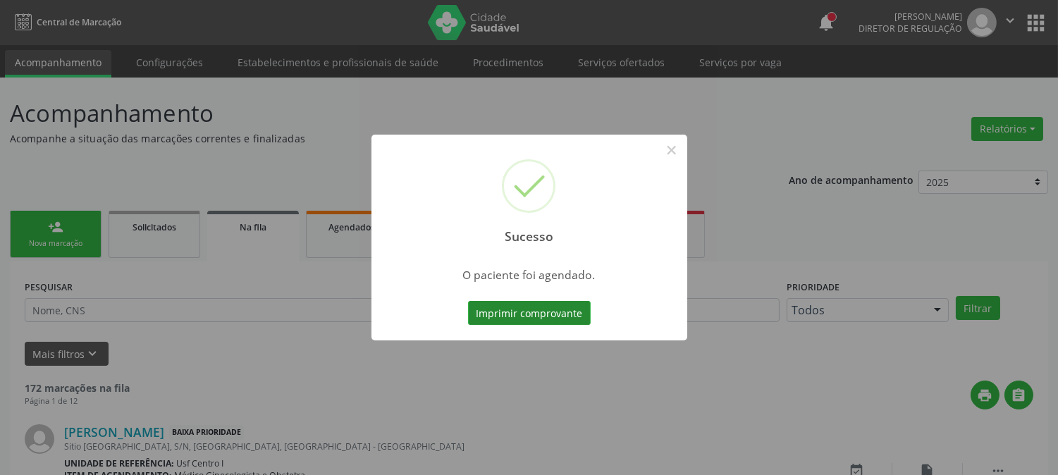
click at [551, 310] on button "Imprimir comprovante" at bounding box center [529, 313] width 123 height 24
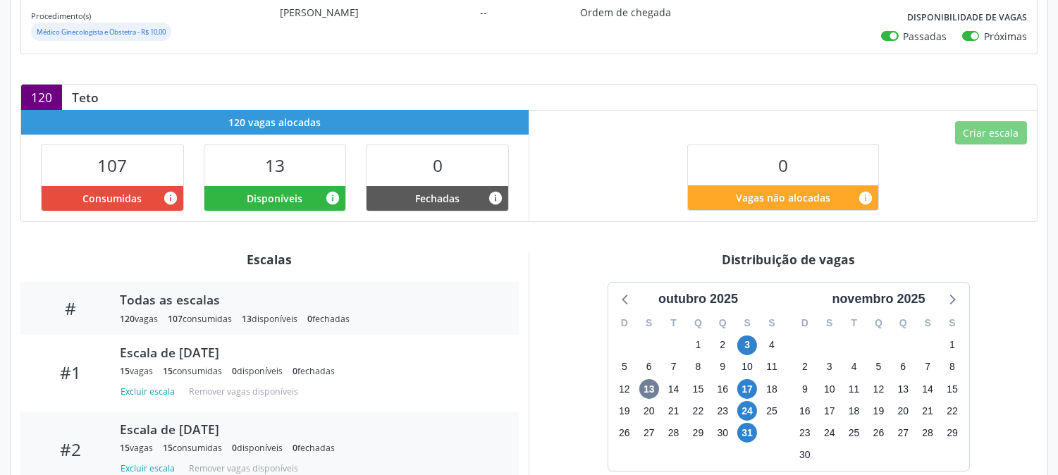
scroll to position [149, 0]
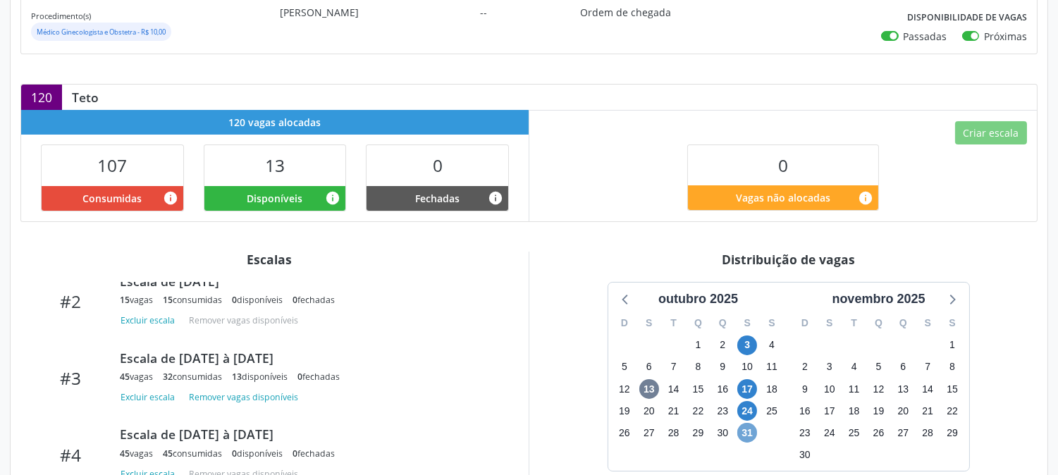
click at [741, 434] on span "31" at bounding box center [747, 433] width 20 height 20
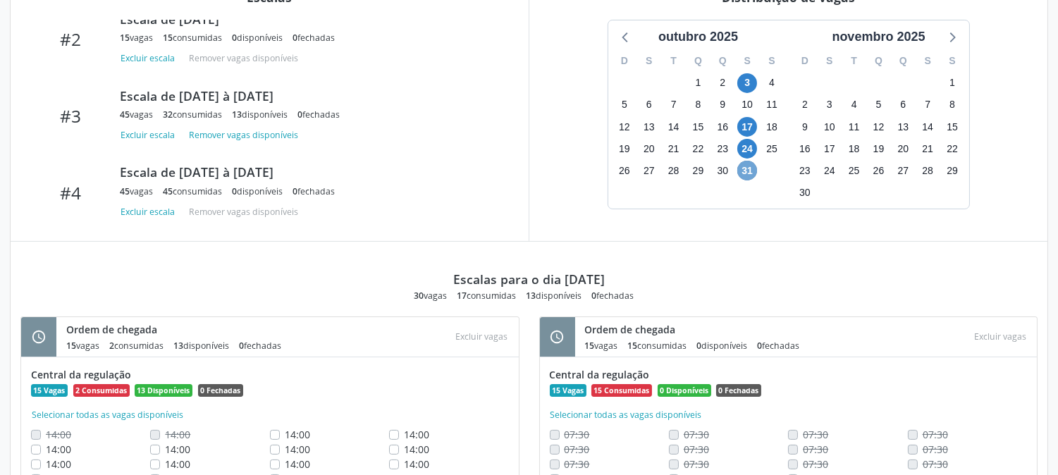
scroll to position [564, 0]
